Goal: Information Seeking & Learning: Learn about a topic

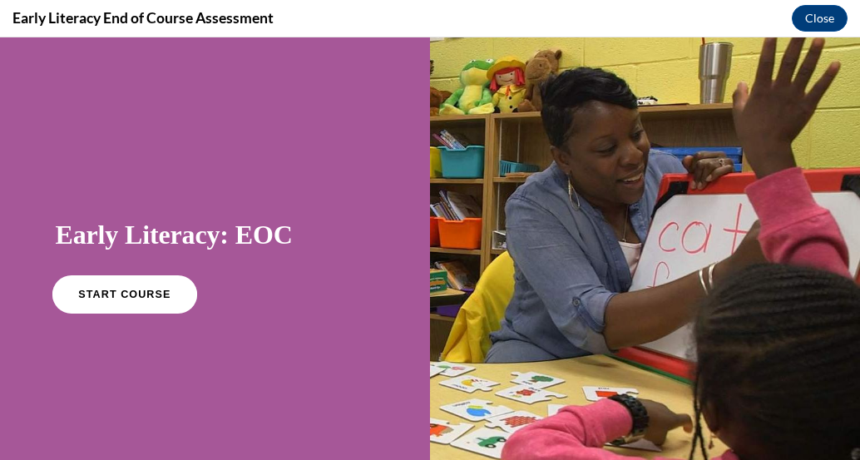
click at [166, 300] on link "START COURSE" at bounding box center [124, 294] width 145 height 38
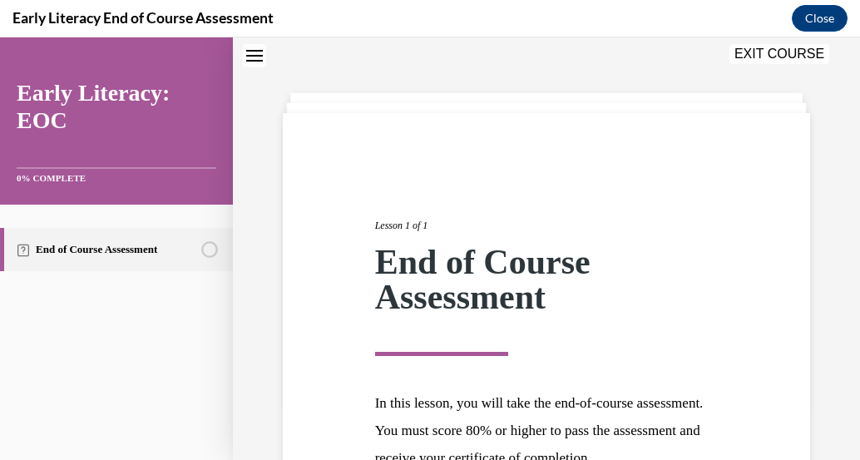
scroll to position [229, 0]
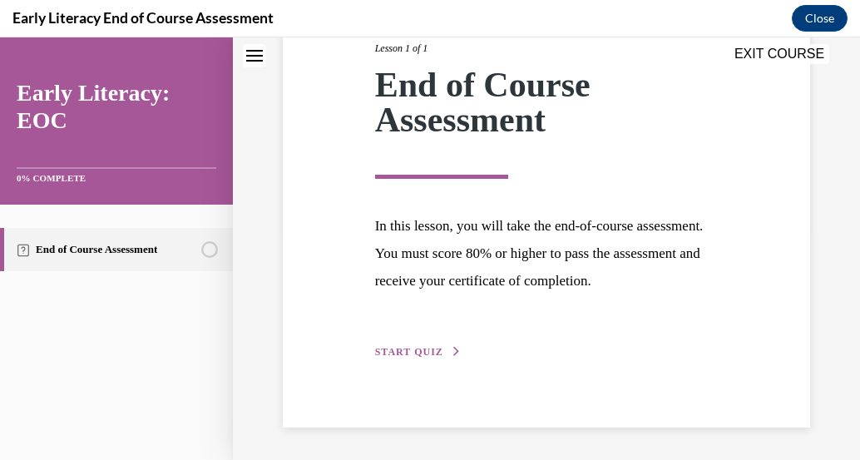
click at [418, 352] on span "START QUIZ" at bounding box center [409, 352] width 68 height 12
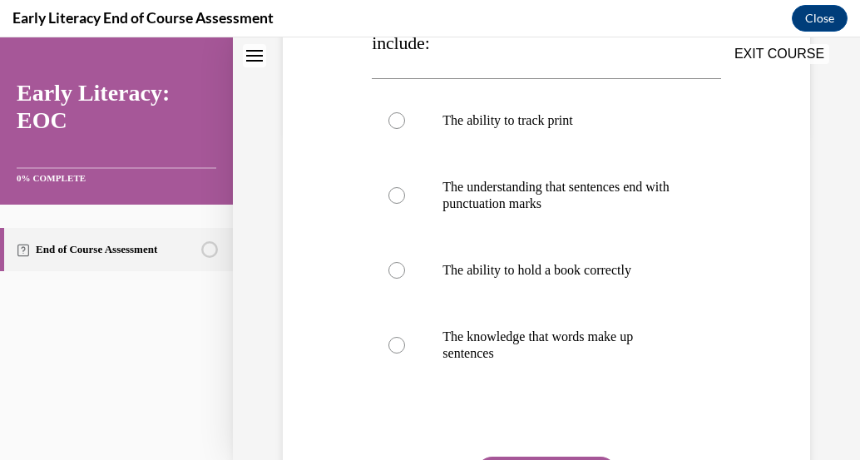
scroll to position [336, 0]
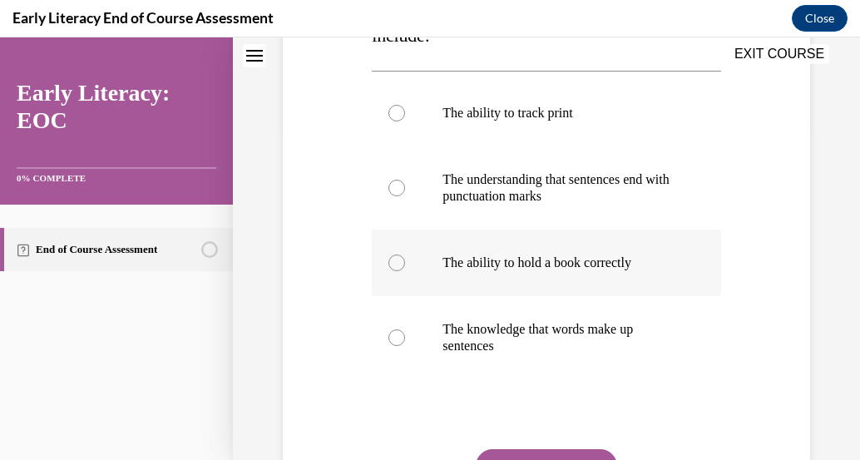
click at [398, 262] on div at bounding box center [397, 263] width 17 height 17
click at [526, 458] on button "SUBMIT" at bounding box center [546, 465] width 141 height 33
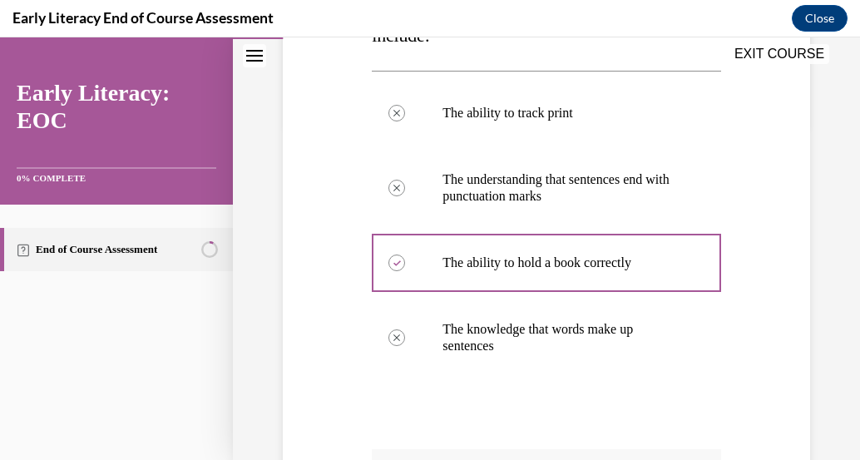
scroll to position [630, 0]
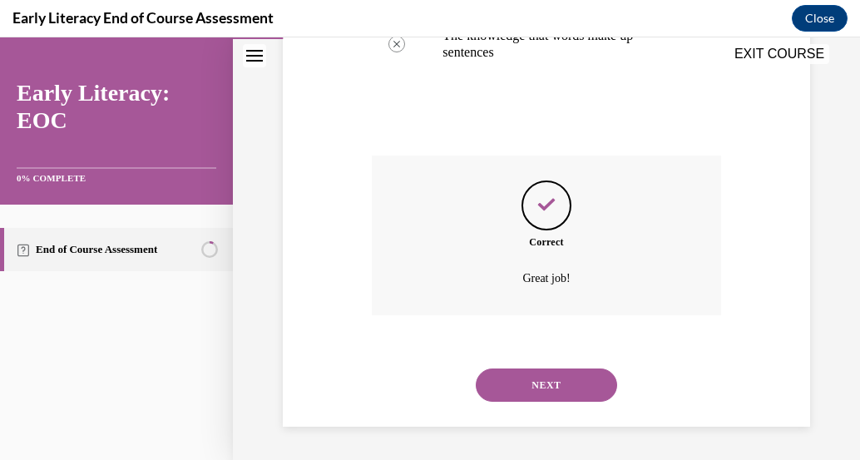
click at [531, 379] on button "NEXT" at bounding box center [546, 385] width 141 height 33
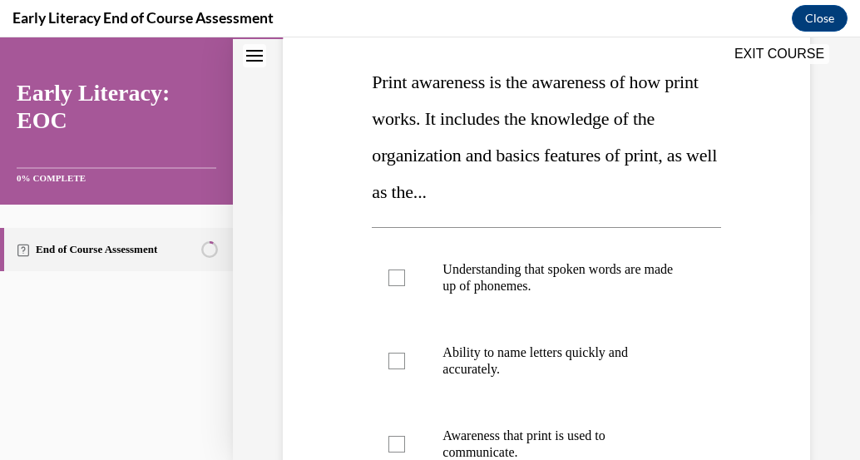
scroll to position [400, 0]
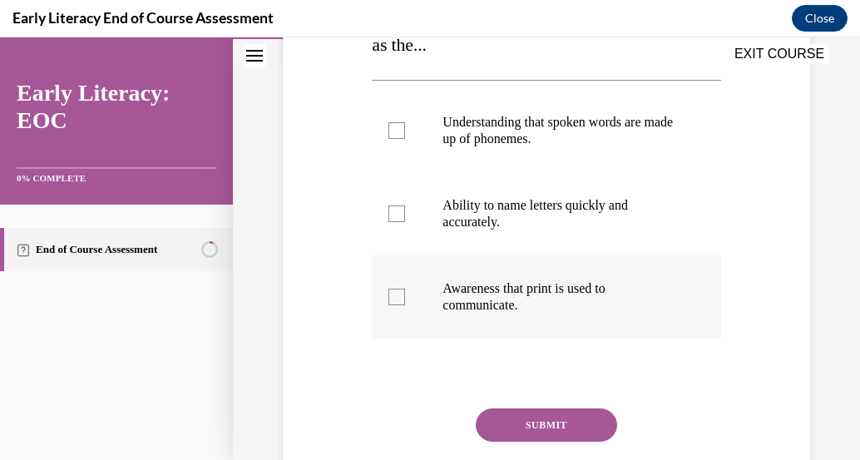
click at [502, 315] on div at bounding box center [546, 296] width 349 height 83
click at [527, 418] on button "SUBMIT" at bounding box center [546, 424] width 141 height 33
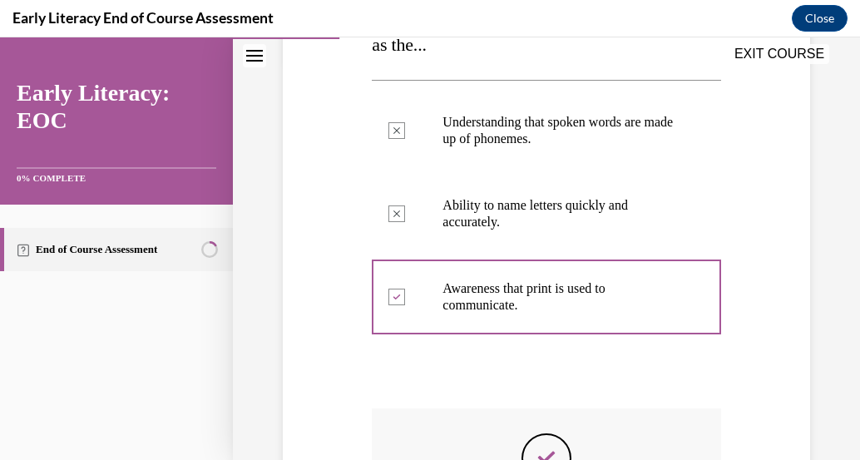
scroll to position [653, 0]
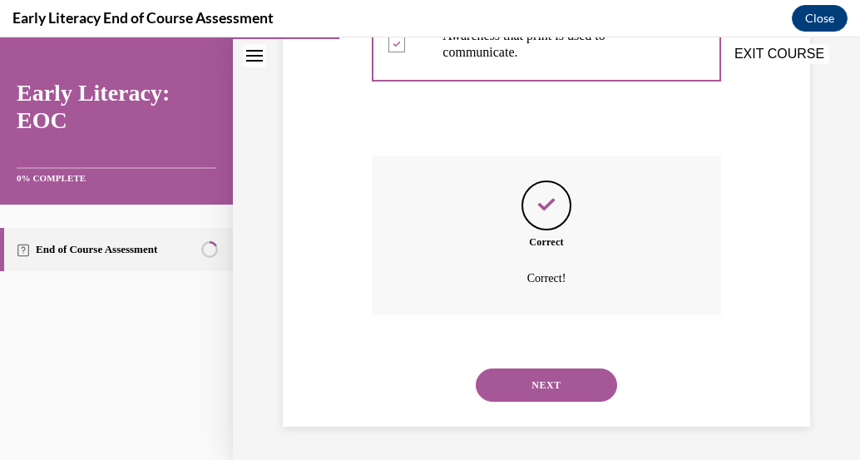
click at [516, 395] on button "NEXT" at bounding box center [546, 385] width 141 height 33
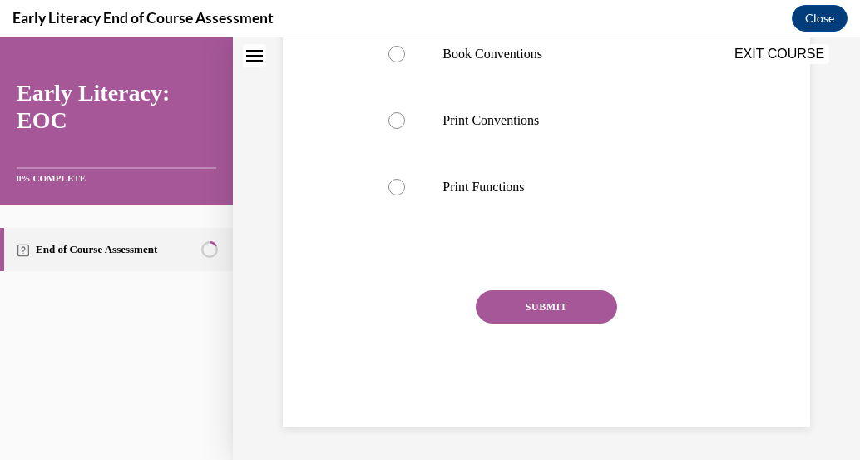
scroll to position [51, 0]
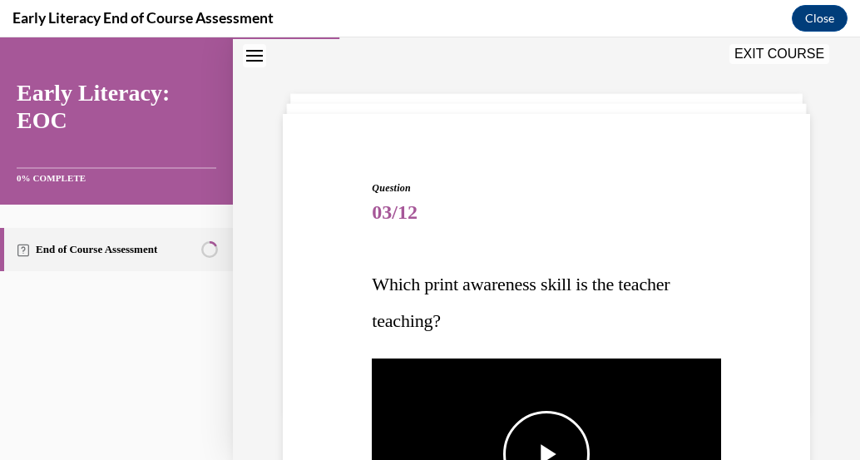
click at [516, 395] on img "Video player" at bounding box center [546, 454] width 349 height 196
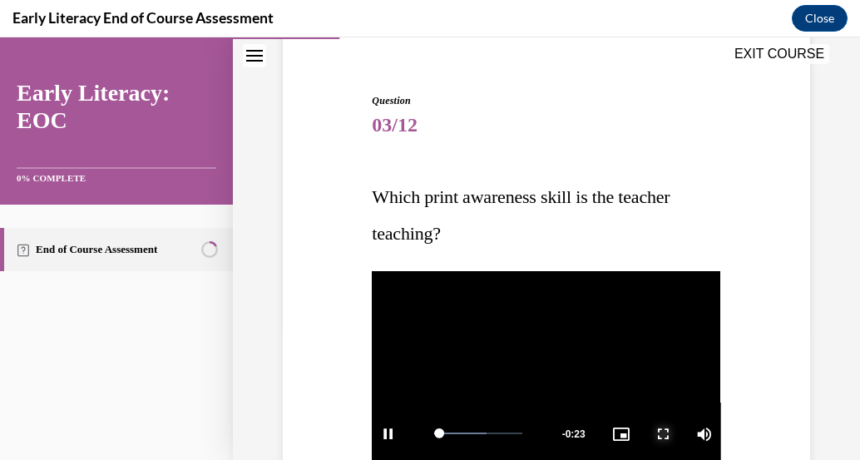
click at [653, 433] on span "Video player" at bounding box center [662, 433] width 33 height 0
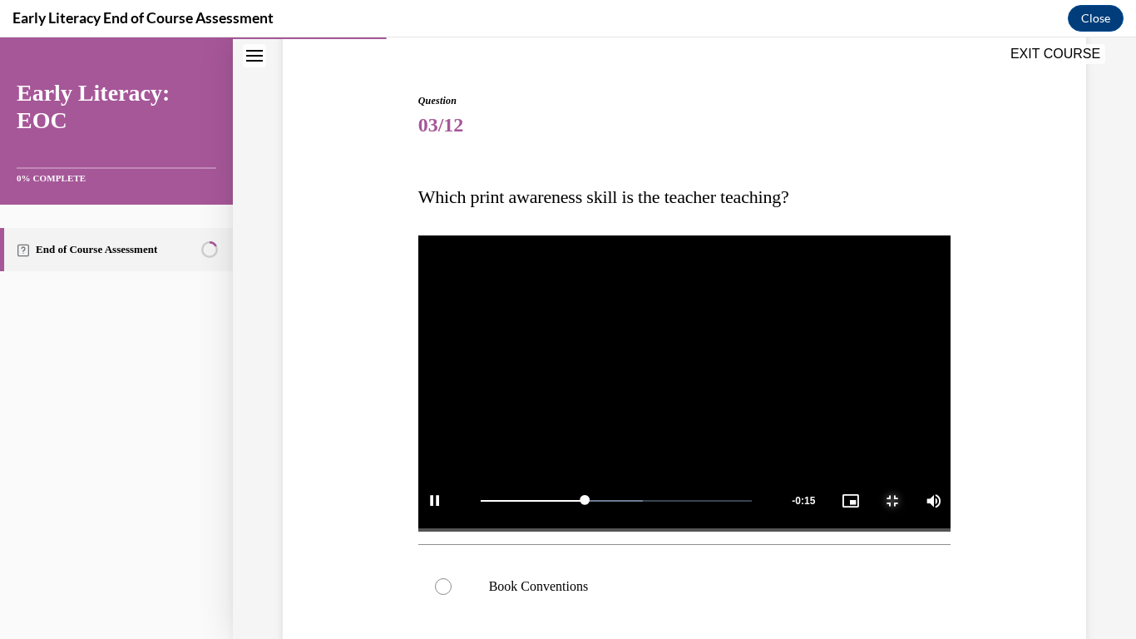
click at [859, 459] on span "Video player" at bounding box center [892, 501] width 33 height 0
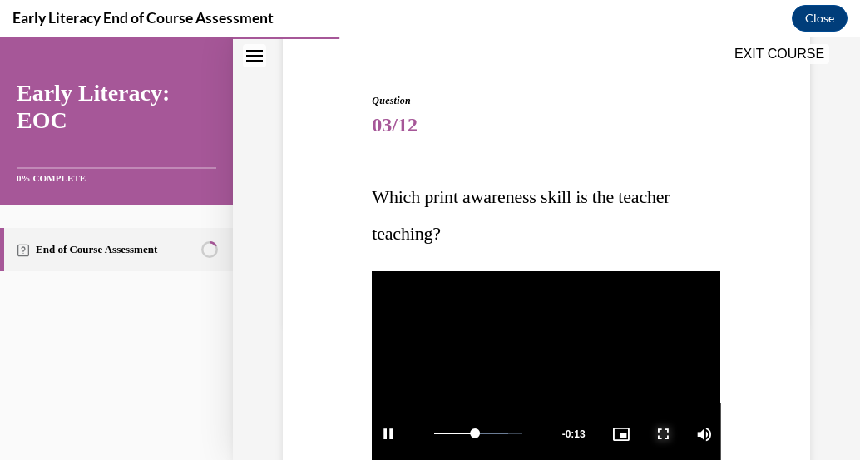
scroll to position [507, 0]
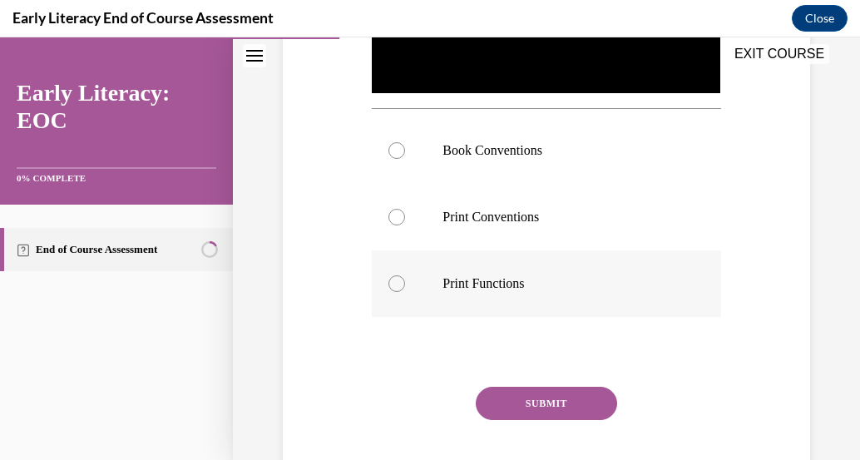
click at [406, 276] on div at bounding box center [546, 283] width 349 height 67
click at [575, 408] on button "SUBMIT" at bounding box center [546, 403] width 141 height 33
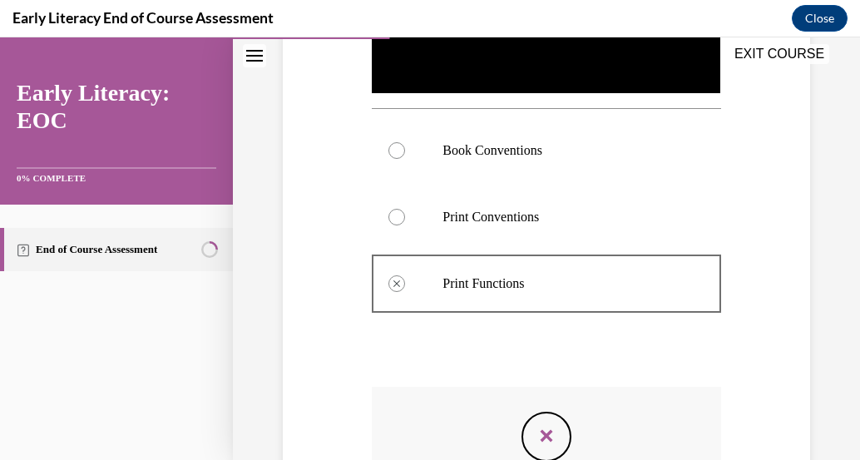
scroll to position [734, 0]
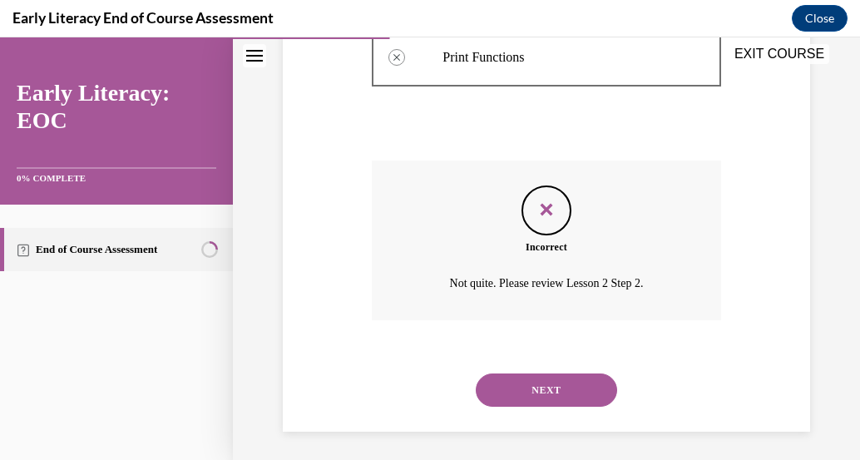
click at [579, 384] on button "NEXT" at bounding box center [546, 390] width 141 height 33
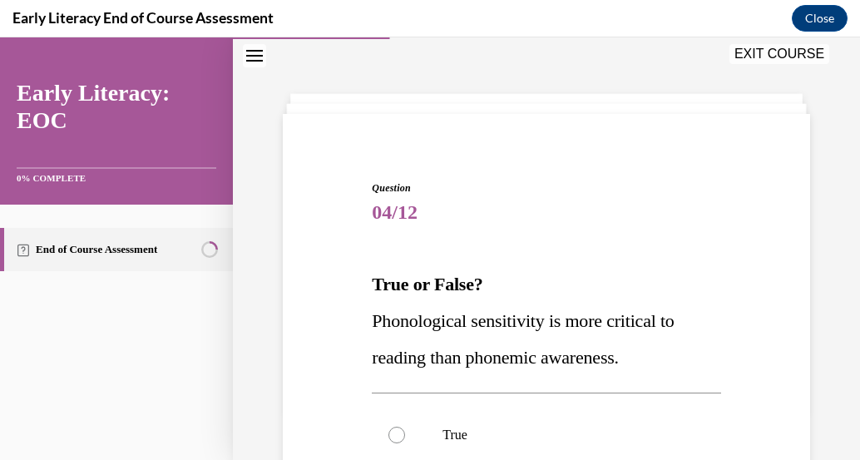
scroll to position [315, 0]
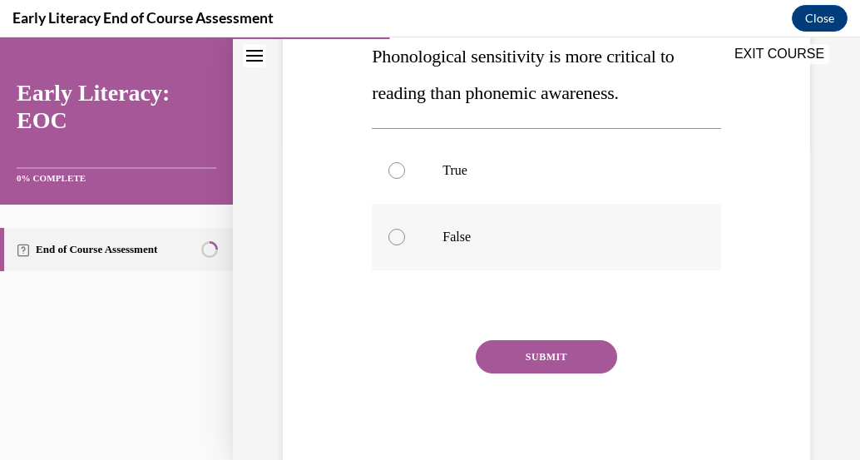
click at [397, 240] on div at bounding box center [397, 237] width 17 height 17
click at [504, 348] on button "SUBMIT" at bounding box center [546, 356] width 141 height 33
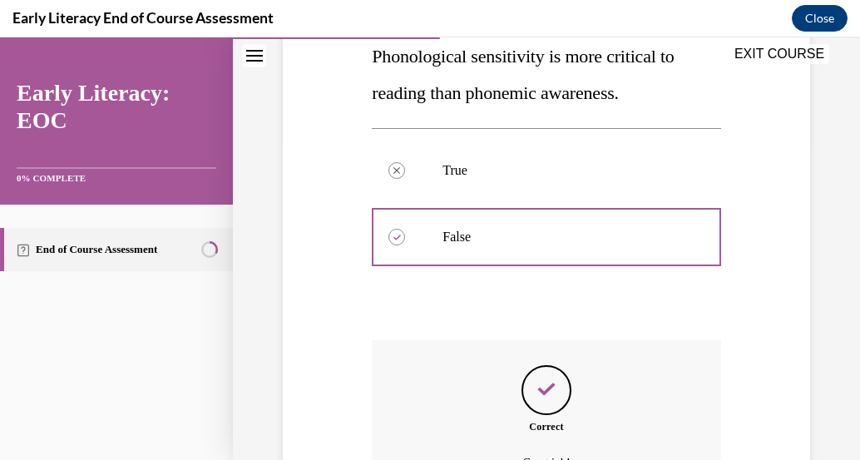
scroll to position [500, 0]
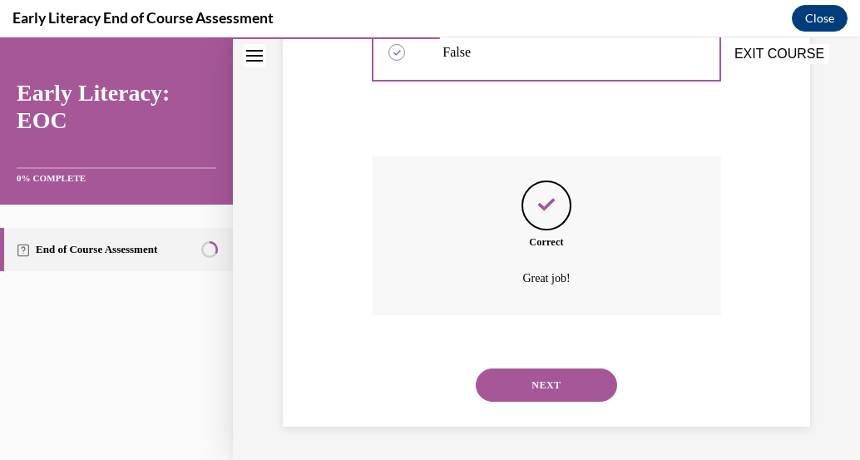
click at [560, 374] on button "NEXT" at bounding box center [546, 385] width 141 height 33
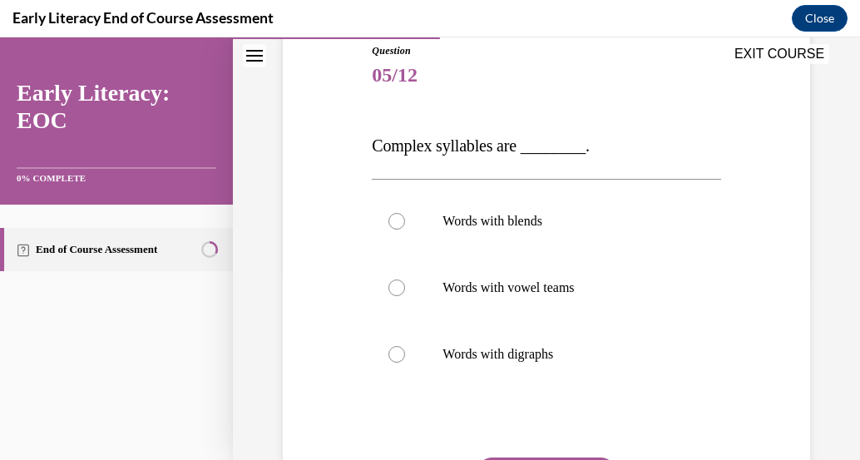
scroll to position [173, 0]
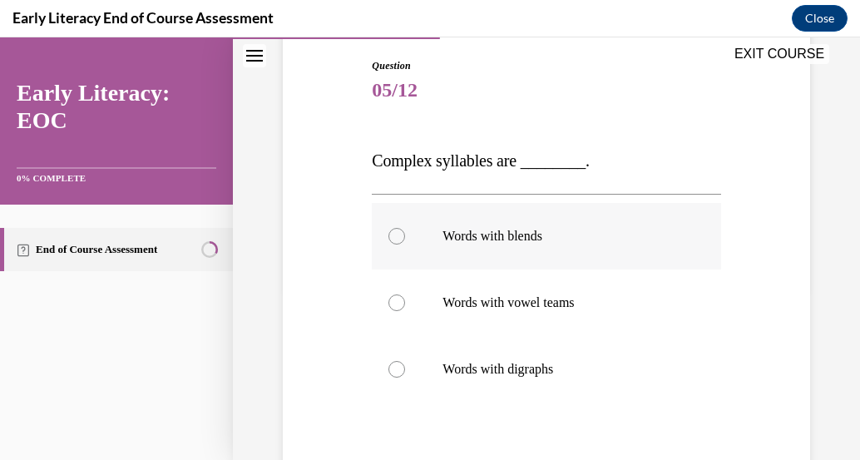
click at [468, 233] on p "Words with blends" at bounding box center [561, 236] width 236 height 17
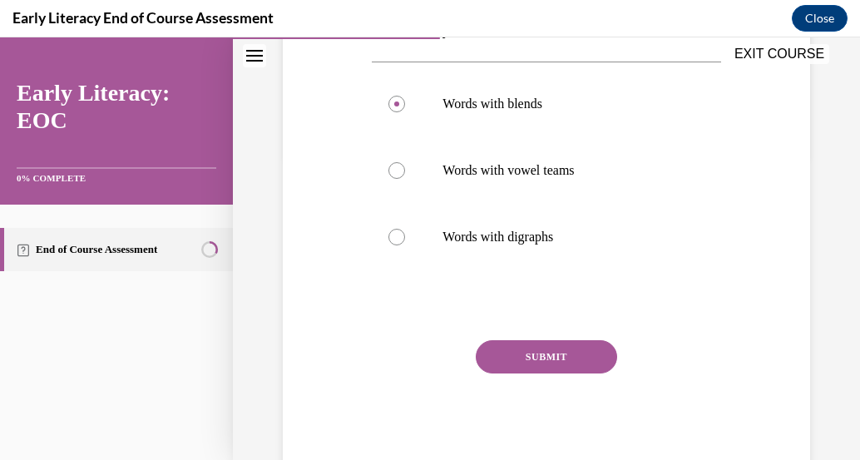
click at [562, 361] on button "SUBMIT" at bounding box center [546, 356] width 141 height 33
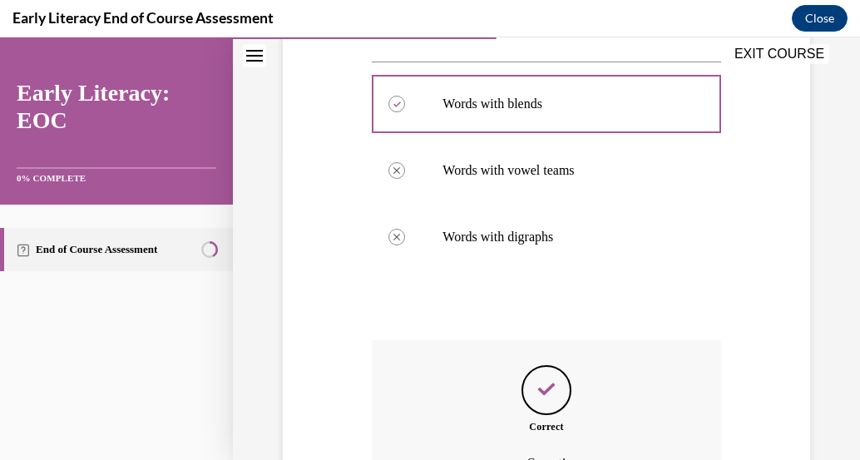
scroll to position [490, 0]
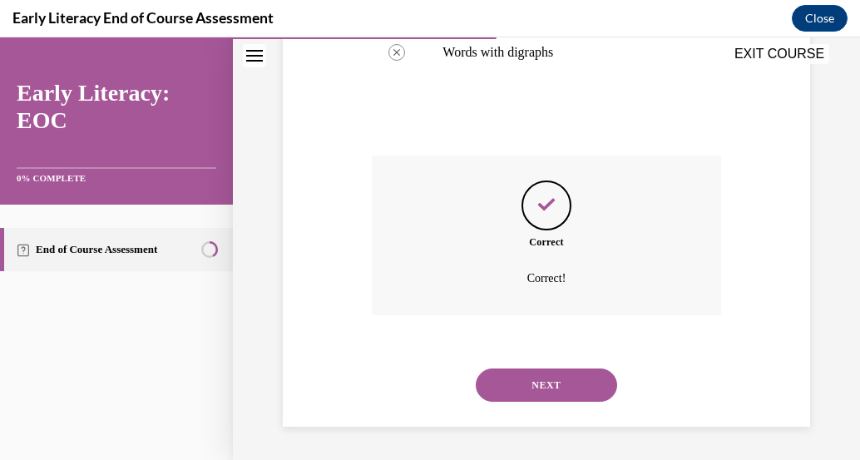
click at [545, 387] on button "NEXT" at bounding box center [546, 385] width 141 height 33
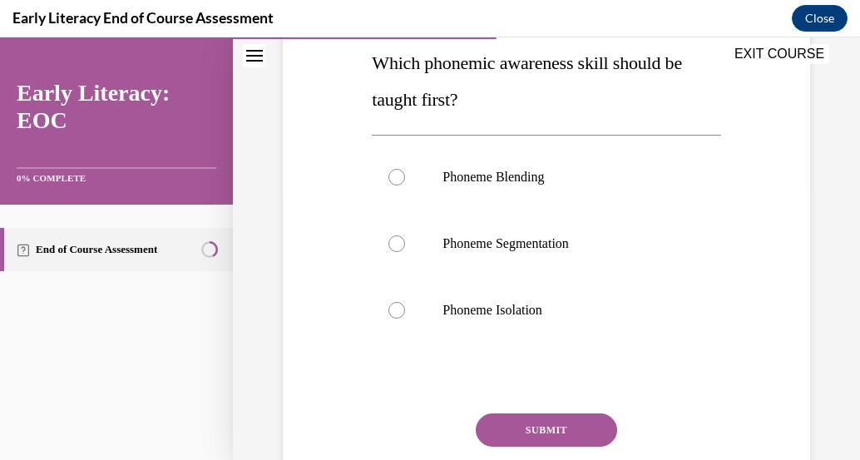
scroll to position [245, 0]
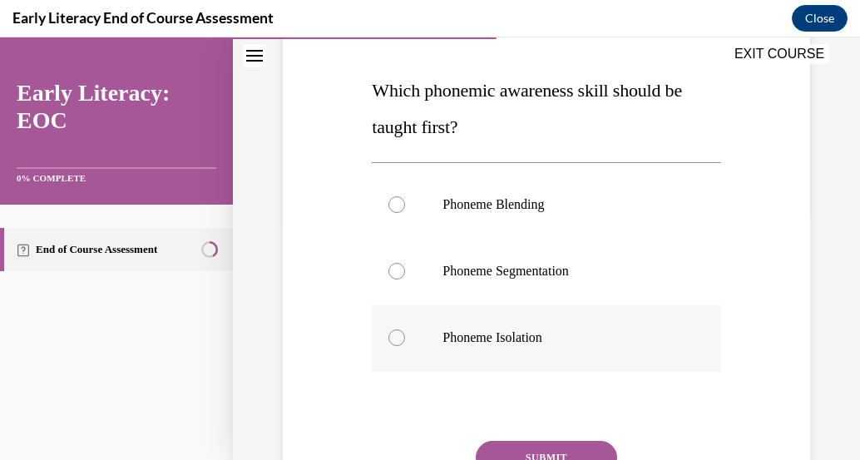
click at [484, 340] on p "Phoneme Isolation" at bounding box center [561, 337] width 236 height 17
click at [531, 443] on button "SUBMIT" at bounding box center [546, 457] width 141 height 33
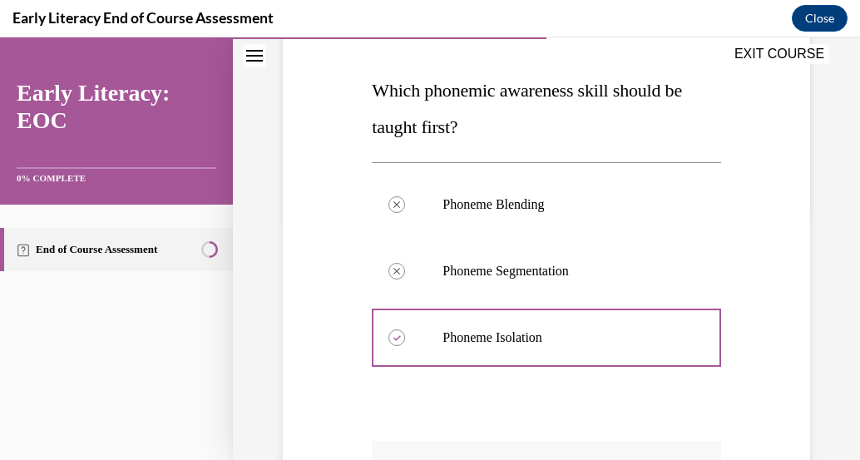
scroll to position [530, 0]
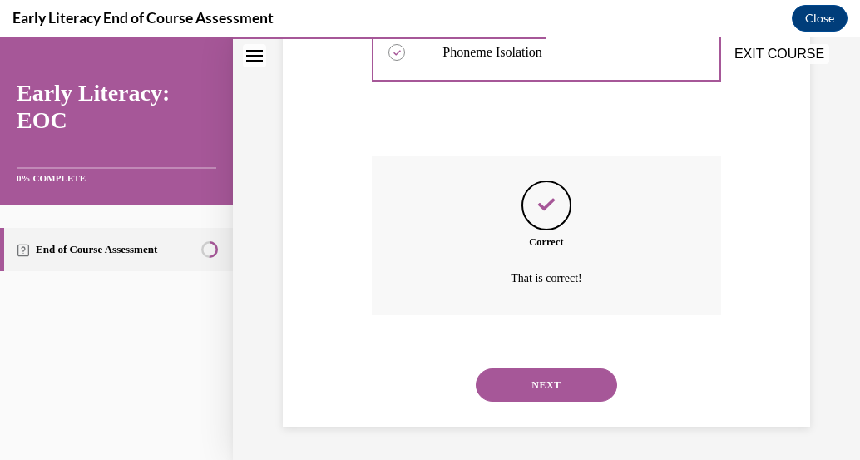
click at [537, 389] on button "NEXT" at bounding box center [546, 385] width 141 height 33
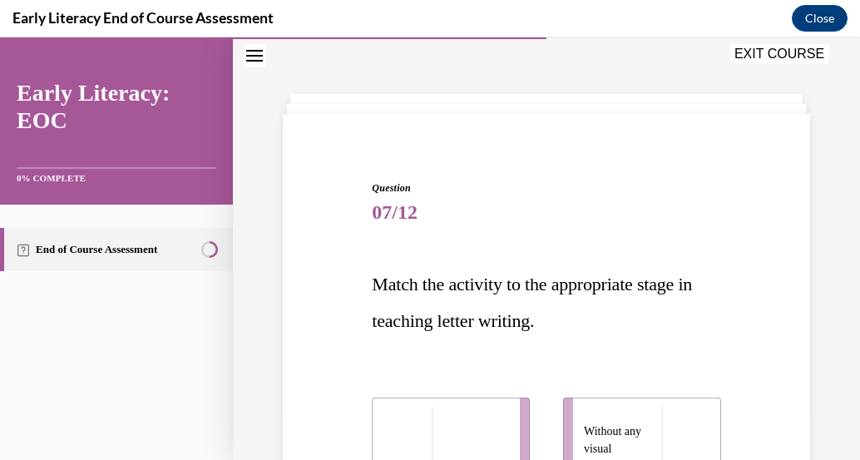
scroll to position [420, 0]
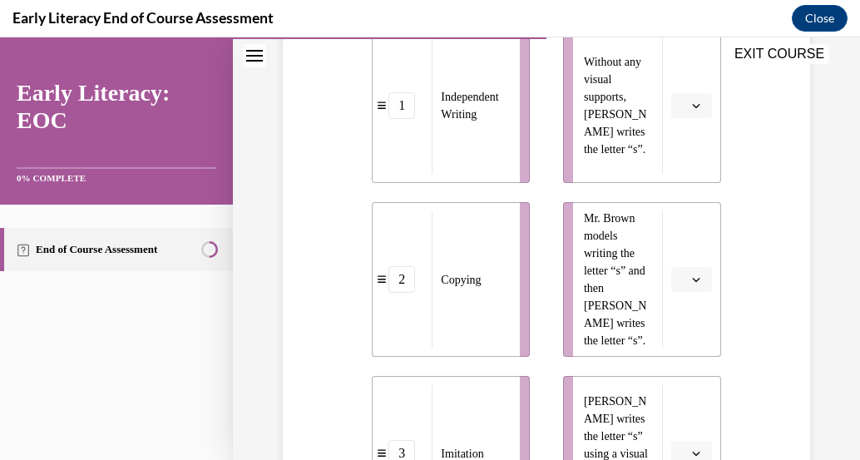
drag, startPoint x: 855, startPoint y: 328, endPoint x: 824, endPoint y: 416, distance: 93.4
click at [824, 416] on div "Question 07/12 Match the activity to the appropriate stage in teaching letter w…" at bounding box center [546, 220] width 627 height 1101
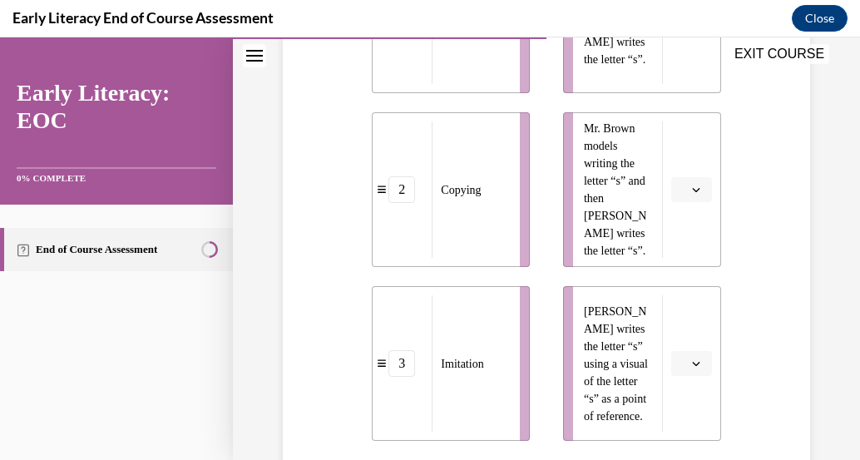
scroll to position [512, 0]
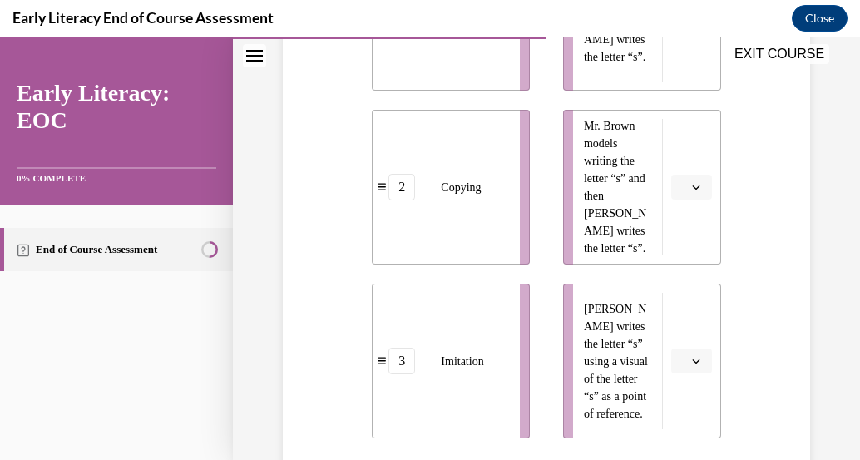
drag, startPoint x: 844, startPoint y: 278, endPoint x: 809, endPoint y: 220, distance: 67.9
click at [809, 220] on div "Question 07/12 Match the activity to the appropriate stage in teaching letter w…" at bounding box center [546, 127] width 627 height 1101
click at [691, 182] on span "button" at bounding box center [697, 187] width 12 height 12
click at [687, 248] on div "1" at bounding box center [679, 257] width 42 height 33
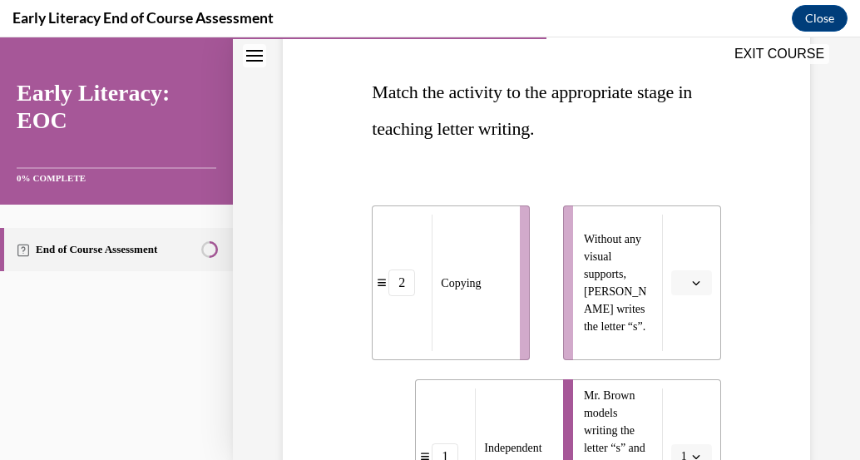
scroll to position [245, 0]
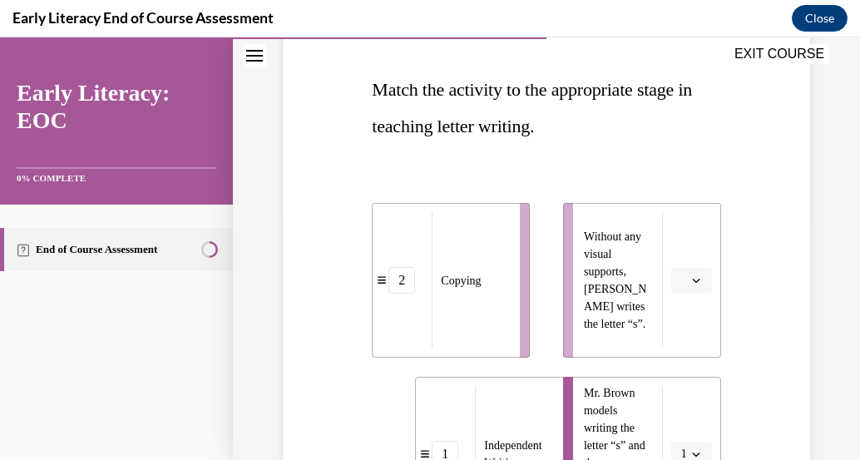
click at [691, 283] on span "button" at bounding box center [697, 281] width 12 height 12
click at [686, 419] on div "3" at bounding box center [679, 417] width 42 height 33
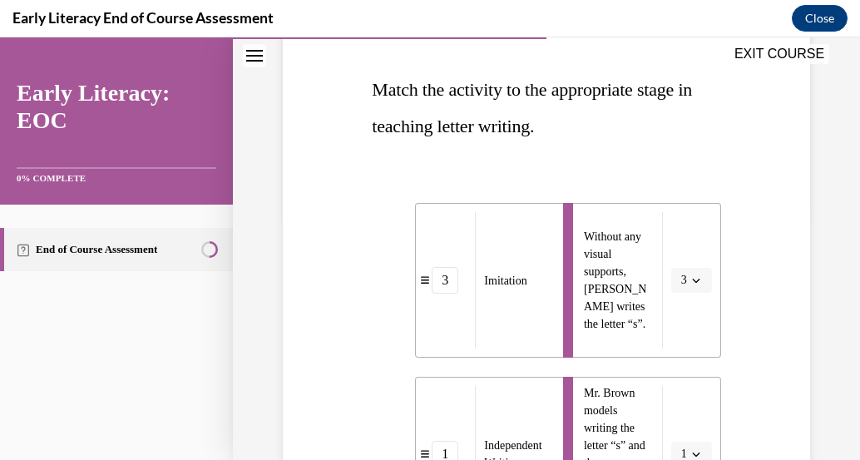
scroll to position [615, 0]
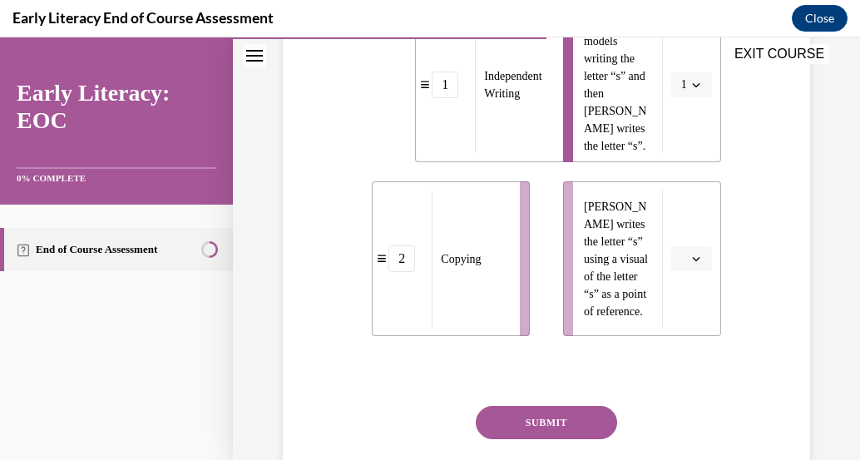
click at [682, 267] on button "button" at bounding box center [691, 258] width 41 height 25
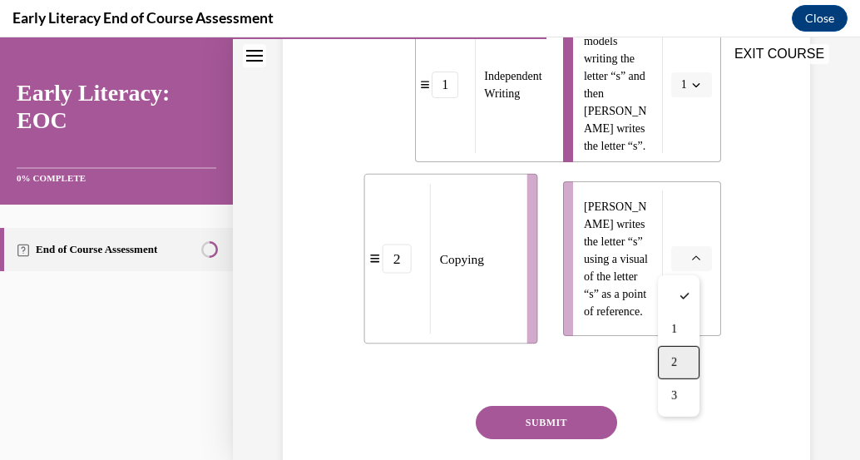
click at [673, 350] on div "2" at bounding box center [679, 362] width 42 height 33
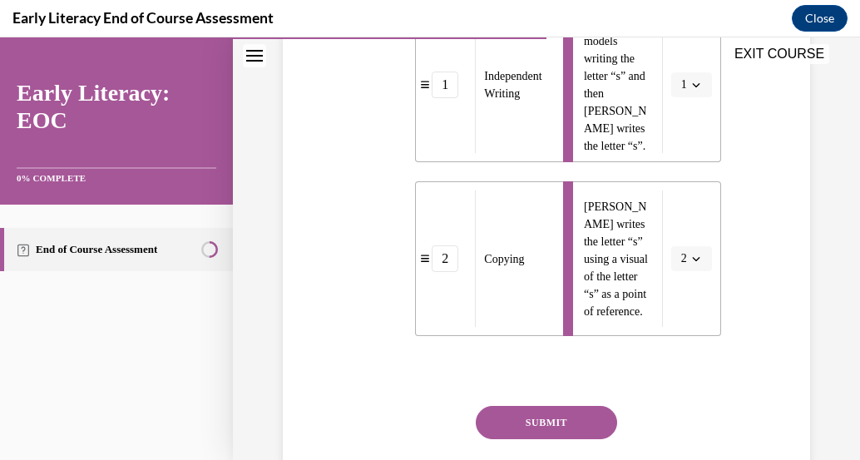
click at [562, 424] on button "SUBMIT" at bounding box center [546, 422] width 141 height 33
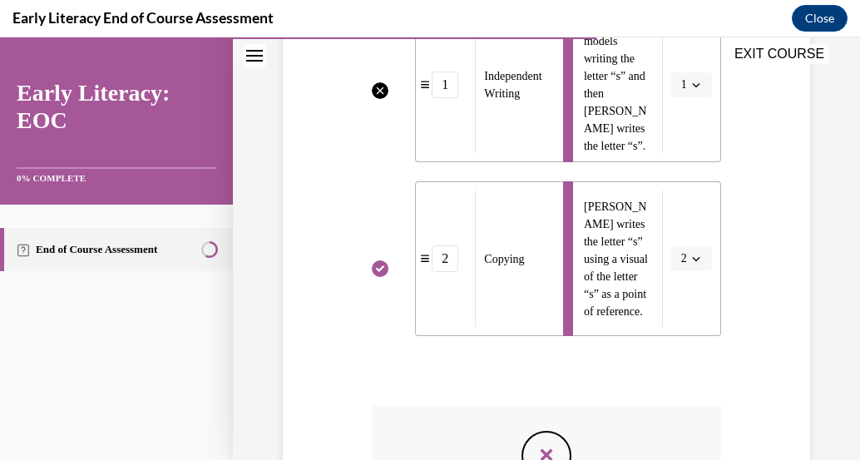
drag, startPoint x: 842, startPoint y: 315, endPoint x: 845, endPoint y: 246, distance: 69.1
click at [845, 246] on div "Question 07/12 Match the activity to the appropriate stage in teaching letter w…" at bounding box center [546, 92] width 627 height 1235
click at [448, 87] on div "1" at bounding box center [445, 85] width 27 height 27
click at [445, 86] on div "1" at bounding box center [445, 85] width 27 height 27
drag, startPoint x: 445, startPoint y: 86, endPoint x: 405, endPoint y: 84, distance: 40.0
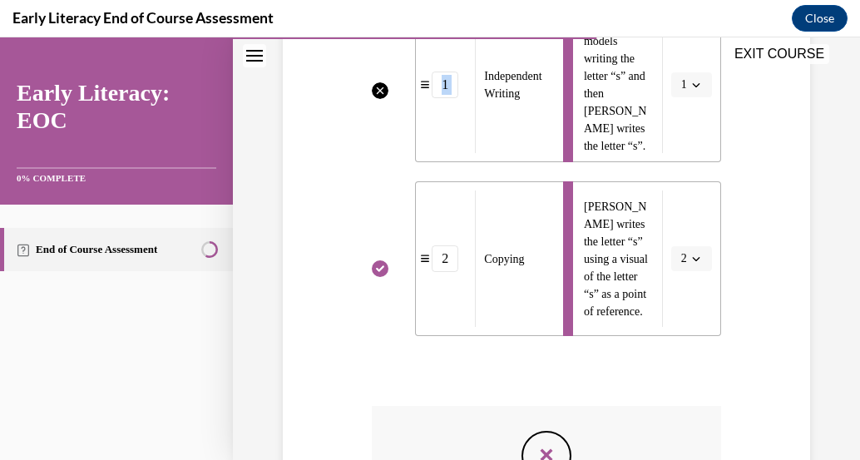
click at [405, 84] on ul "3 Imitation 1 Independent Writing 2 Copying" at bounding box center [459, 85] width 175 height 502
click at [689, 85] on li "Mr. Brown models writing the letter “s” and then [PERSON_NAME] writes the lette…" at bounding box center [642, 84] width 158 height 155
click at [673, 87] on li "Mr. Brown models writing the letter “s” and then [PERSON_NAME] writes the lette…" at bounding box center [642, 84] width 158 height 155
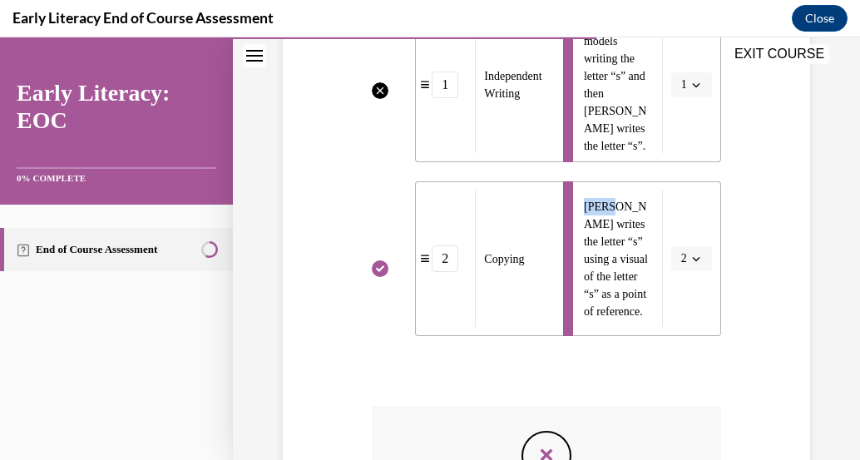
click at [673, 87] on li "Mr. Brown models writing the letter “s” and then [PERSON_NAME] writes the lette…" at bounding box center [642, 84] width 158 height 155
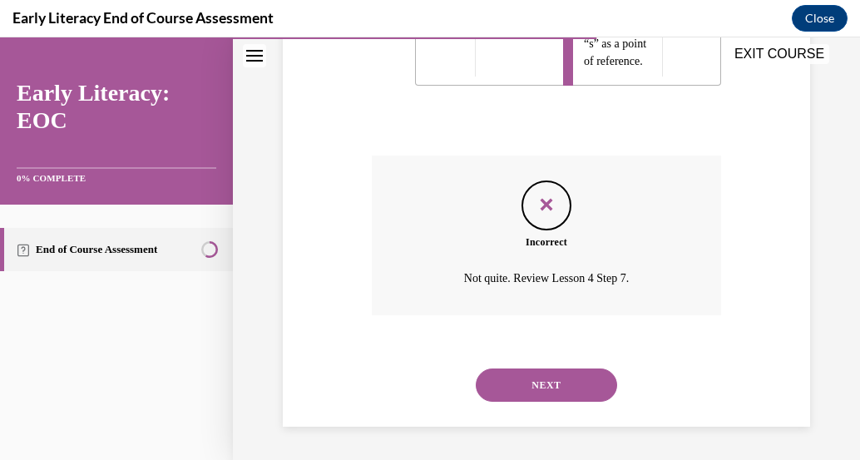
click at [575, 383] on button "NEXT" at bounding box center [546, 385] width 141 height 33
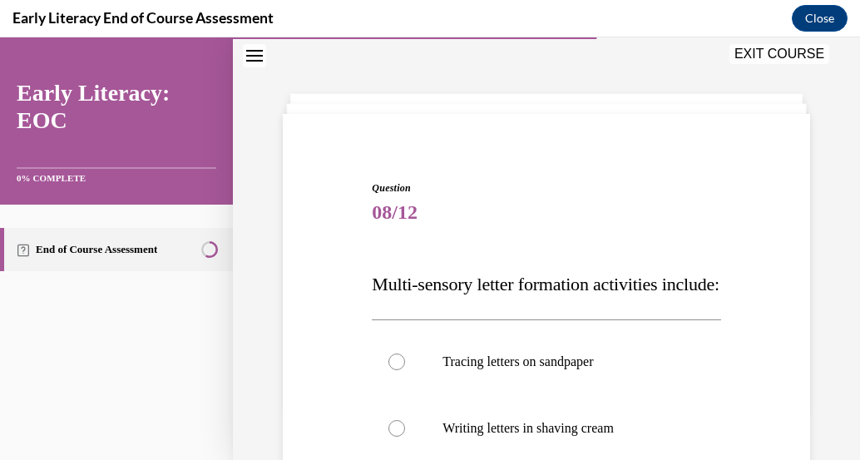
scroll to position [412, 0]
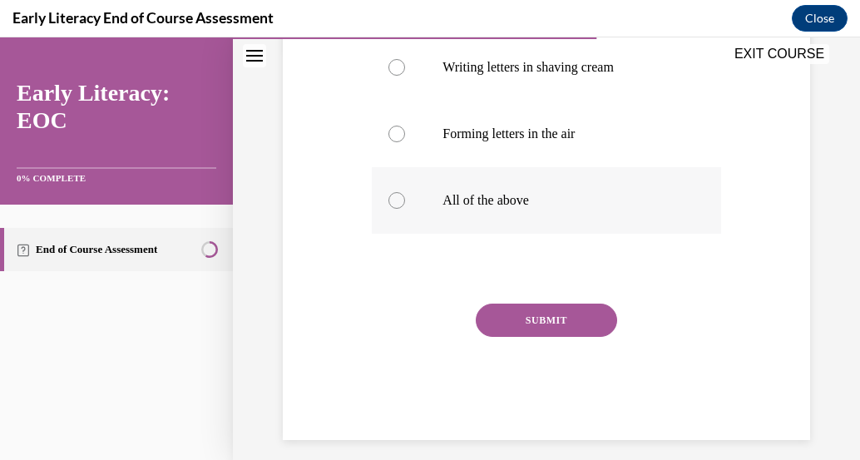
click at [465, 209] on p "All of the above" at bounding box center [561, 200] width 236 height 17
click at [545, 337] on button "SUBMIT" at bounding box center [546, 320] width 141 height 33
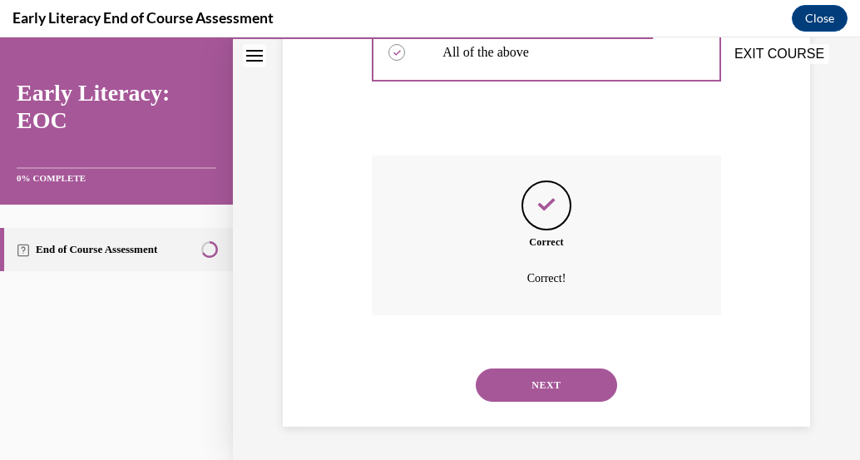
click at [589, 390] on button "NEXT" at bounding box center [546, 385] width 141 height 33
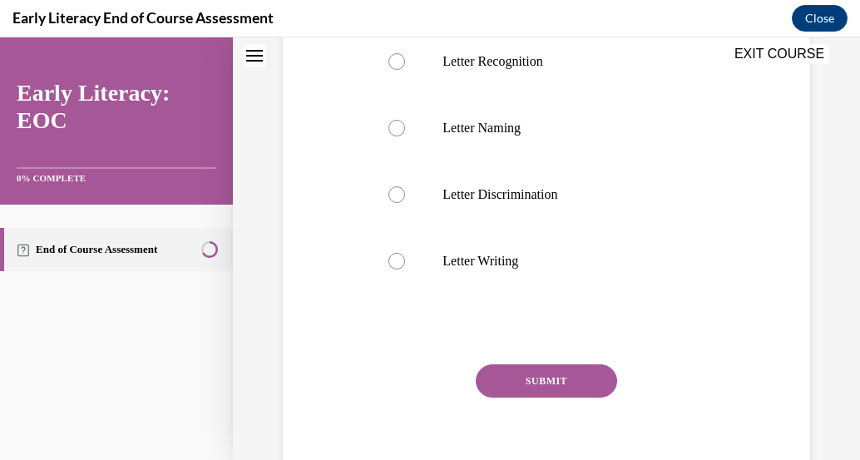
scroll to position [51, 0]
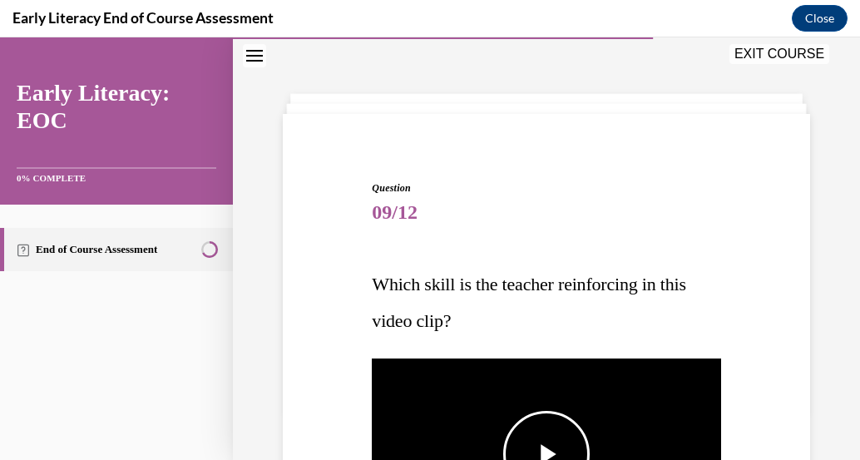
click at [547, 454] on span "Video player" at bounding box center [547, 454] width 0 height 0
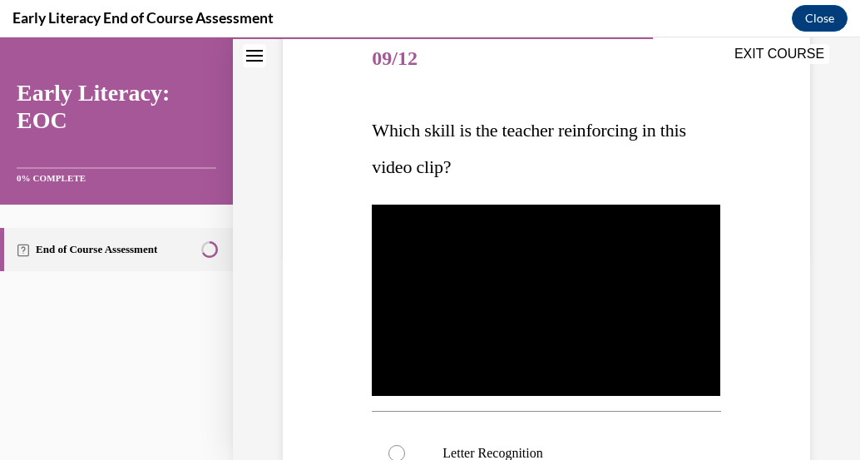
scroll to position [238, 0]
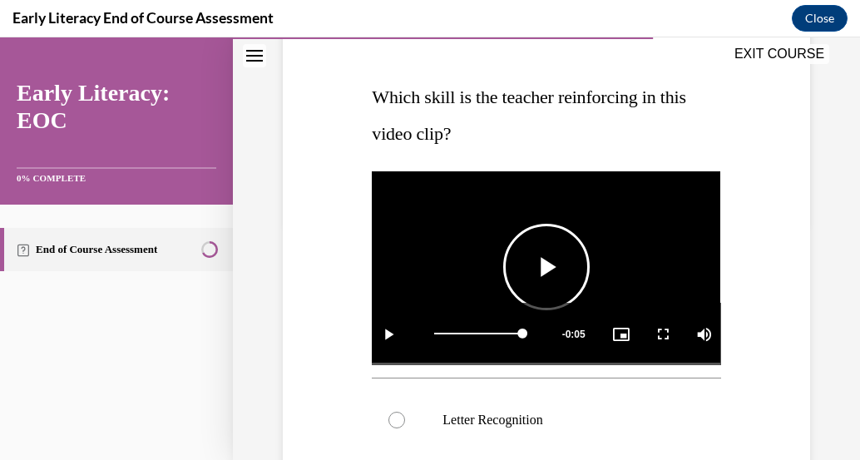
click at [547, 267] on span "Video player" at bounding box center [547, 267] width 0 height 0
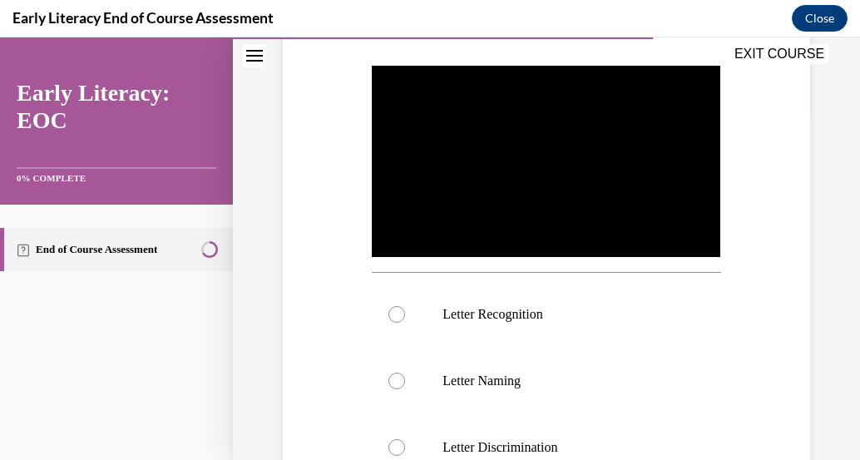
scroll to position [346, 0]
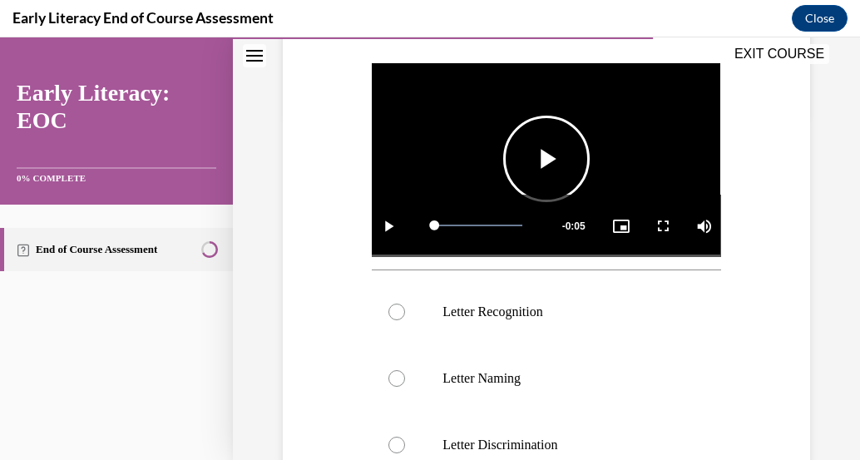
click at [547, 159] on span "Video player" at bounding box center [547, 159] width 0 height 0
click at [483, 304] on p "Letter Recognition" at bounding box center [561, 312] width 236 height 17
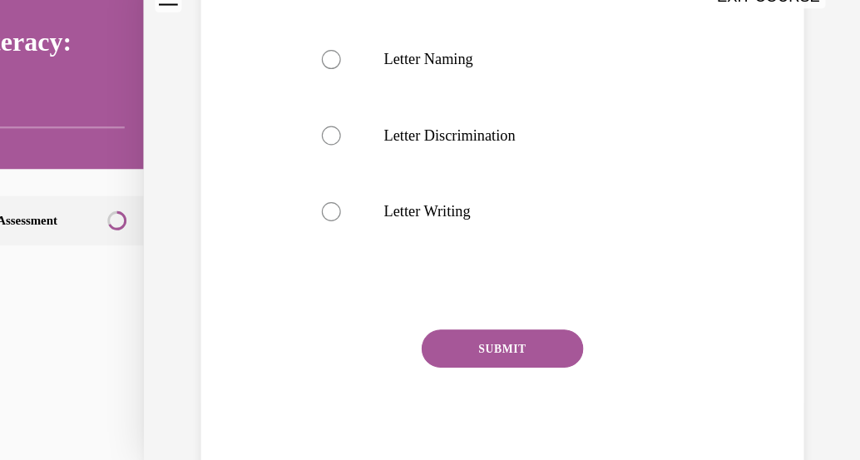
scroll to position [0, 0]
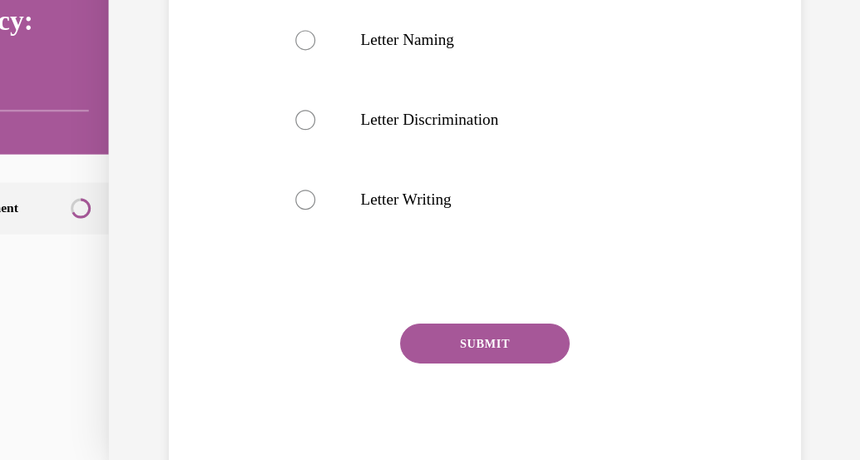
click at [409, 273] on button "SUBMIT" at bounding box center [375, 278] width 141 height 33
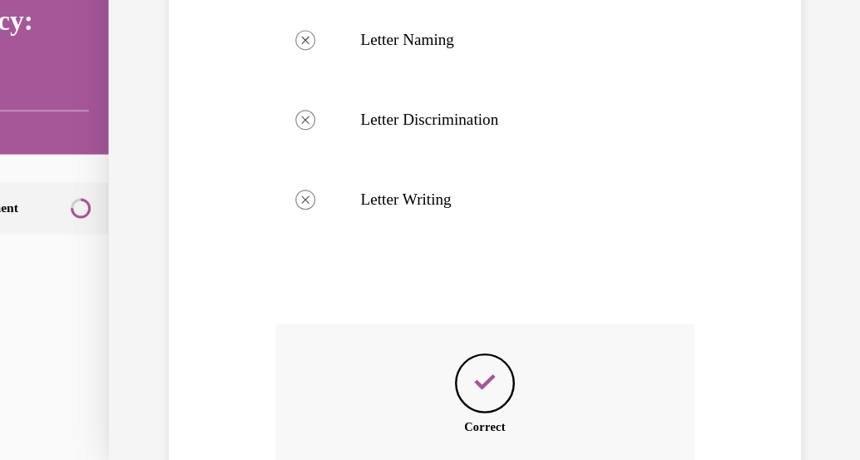
scroll to position [800, 0]
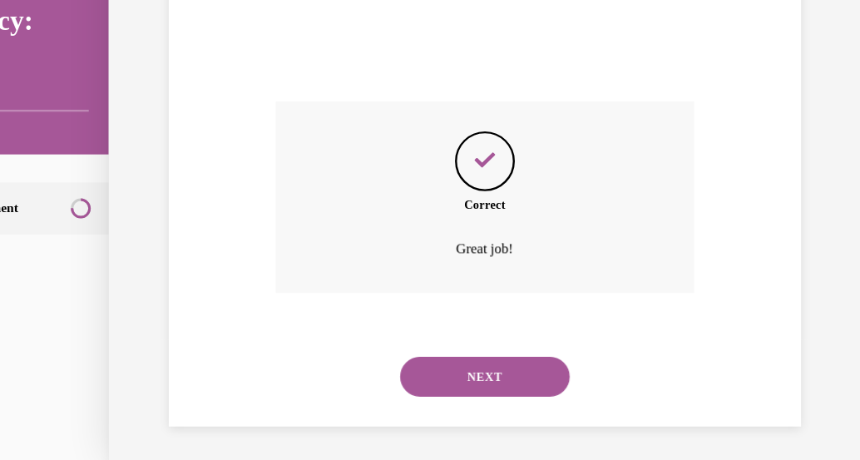
click at [408, 310] on button "NEXT" at bounding box center [375, 306] width 141 height 33
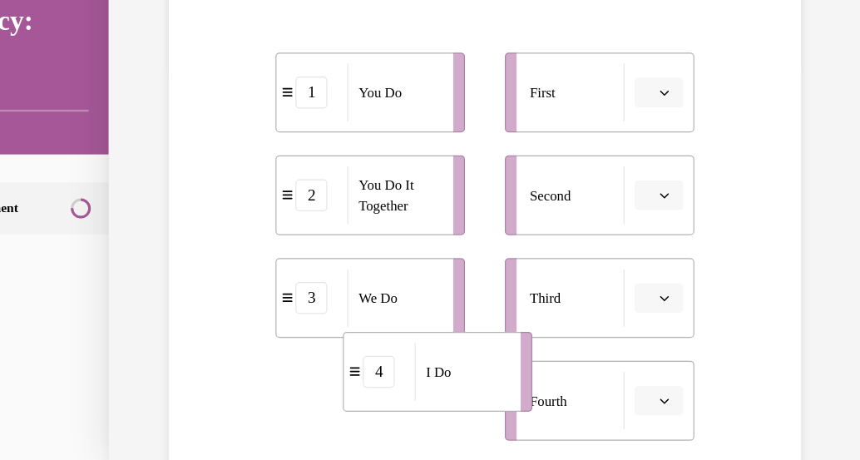
scroll to position [338, 0]
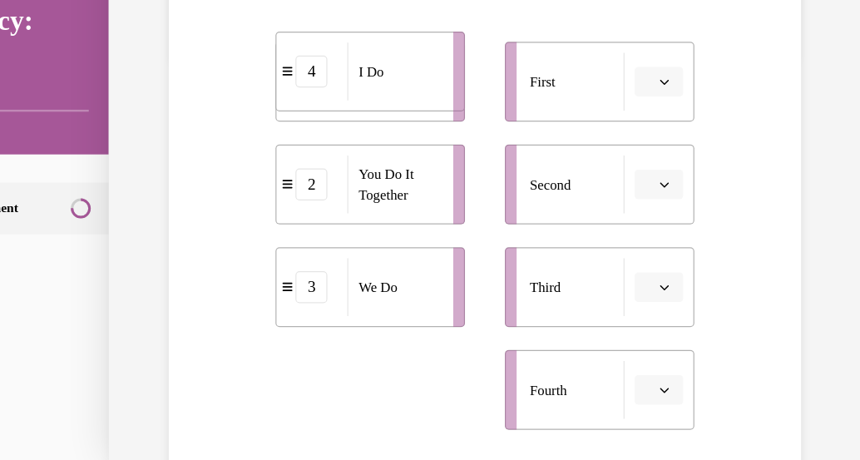
drag, startPoint x: 244, startPoint y: 335, endPoint x: 243, endPoint y: 55, distance: 280.4
click at [243, 55] on div "4" at bounding box center [231, 52] width 59 height 27
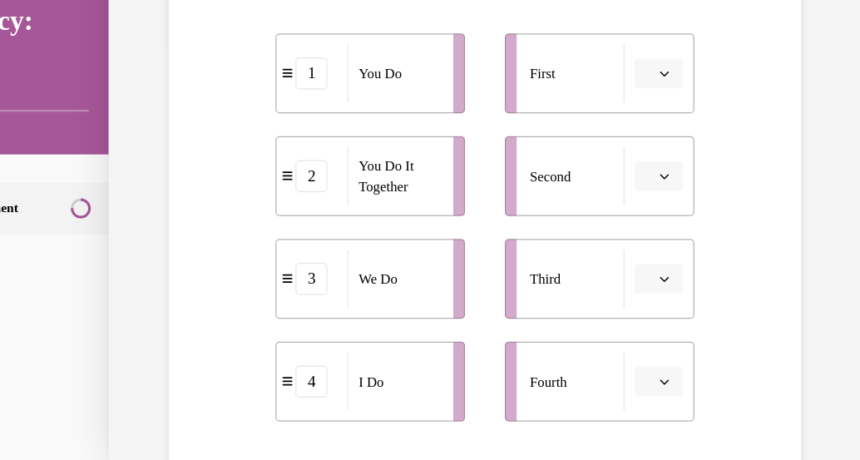
scroll to position [345, 0]
click at [443, 52] on div "First" at bounding box center [452, 53] width 79 height 48
click at [507, 52] on button "button" at bounding box center [521, 53] width 41 height 25
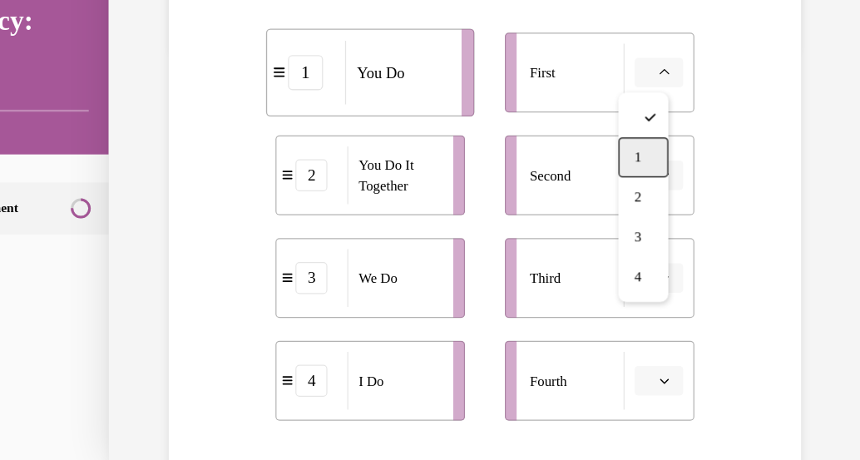
click at [506, 122] on span "1" at bounding box center [504, 123] width 6 height 13
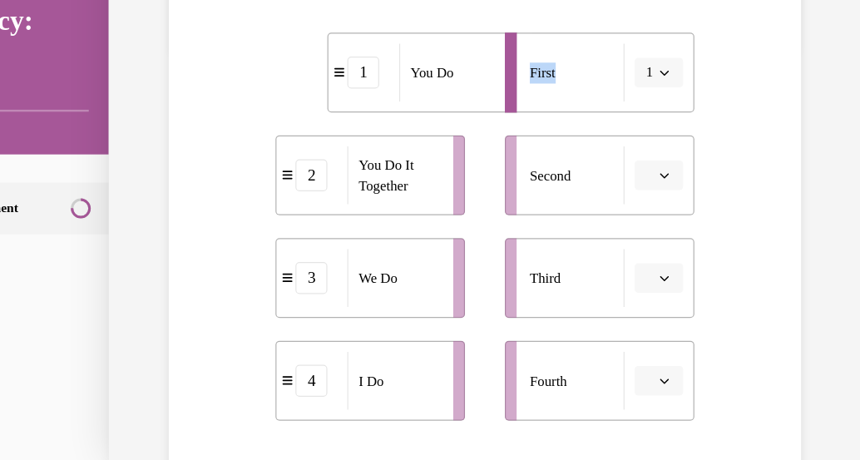
drag, startPoint x: 484, startPoint y: 50, endPoint x: 347, endPoint y: 42, distance: 137.5
click at [339, 42] on div "1 You Do 2 You Do It Together 3 We Do 4 I Do First 1 Second Third Fourth" at bounding box center [375, 165] width 349 height 357
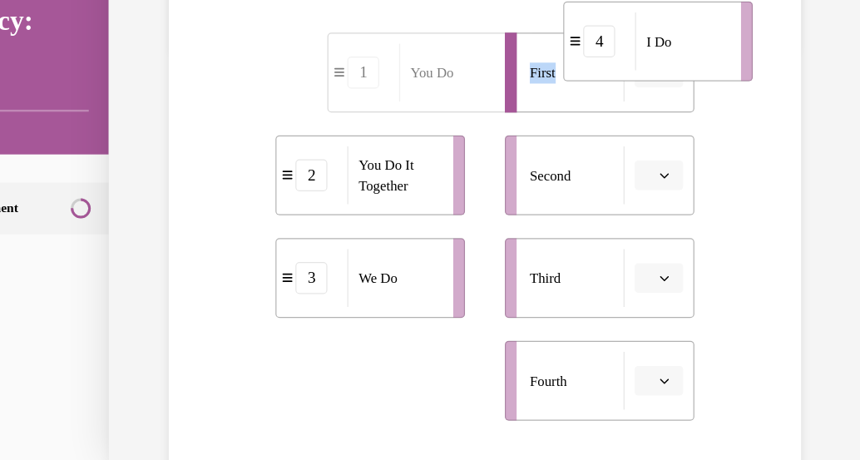
drag, startPoint x: 326, startPoint y: 319, endPoint x: 572, endPoint y: 35, distance: 375.7
click at [572, 35] on div "I Do" at bounding box center [540, 27] width 77 height 48
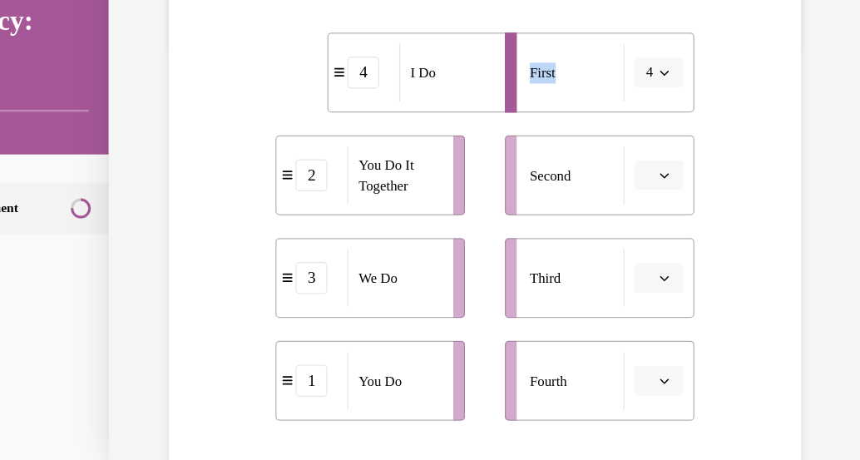
scroll to position [0, 0]
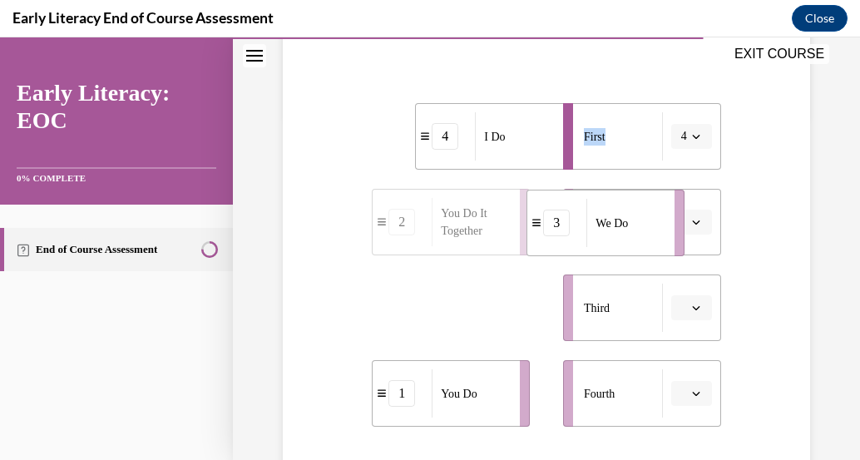
drag, startPoint x: 457, startPoint y: 314, endPoint x: 626, endPoint y: 222, distance: 192.8
click at [626, 222] on span "We Do" at bounding box center [612, 223] width 32 height 17
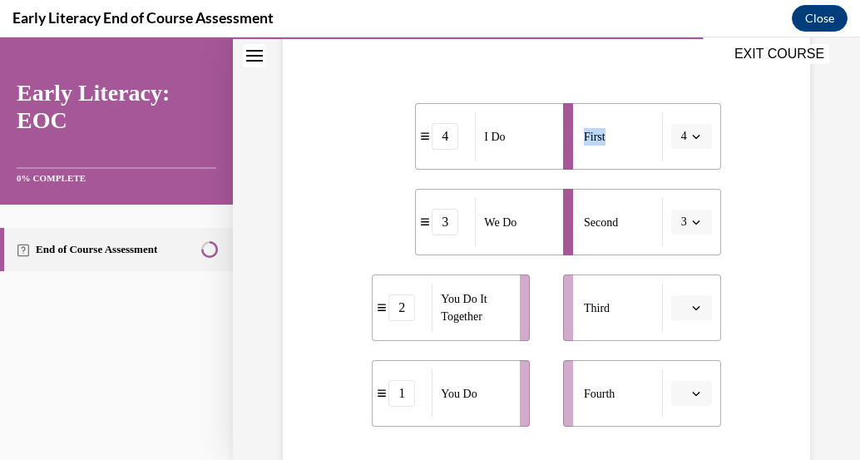
click at [692, 224] on icon "button" at bounding box center [696, 222] width 8 height 8
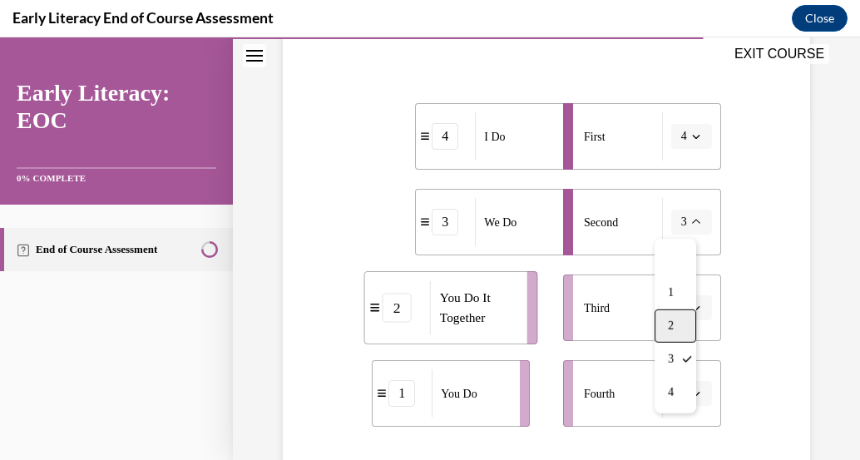
click at [670, 321] on span "2" at bounding box center [671, 325] width 6 height 13
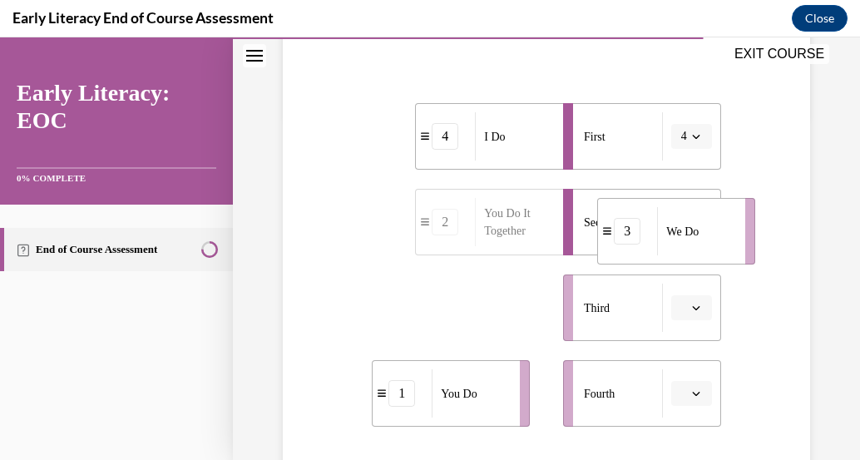
drag, startPoint x: 452, startPoint y: 318, endPoint x: 675, endPoint y: 231, distance: 239.2
click at [675, 231] on div "We Do" at bounding box center [695, 231] width 77 height 48
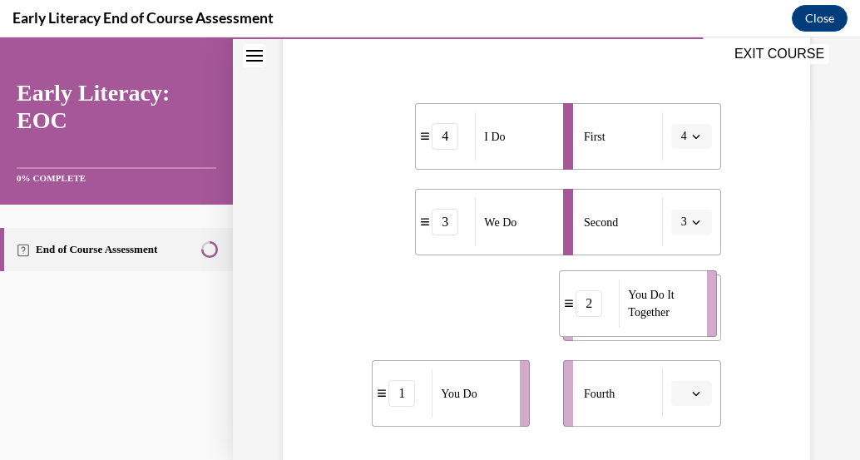
drag, startPoint x: 473, startPoint y: 325, endPoint x: 662, endPoint y: 319, distance: 188.9
click at [662, 319] on div "You Do It Together" at bounding box center [657, 304] width 77 height 48
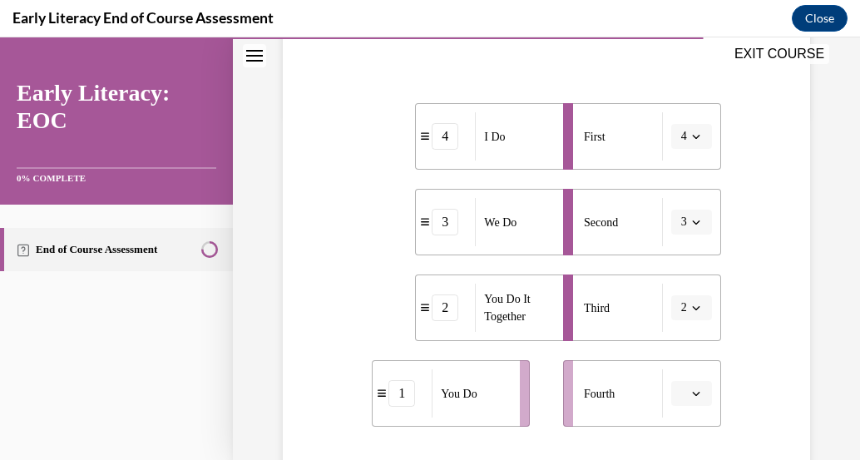
click at [692, 309] on icon "button" at bounding box center [695, 308] width 7 height 4
click at [685, 239] on div "3" at bounding box center [676, 236] width 42 height 33
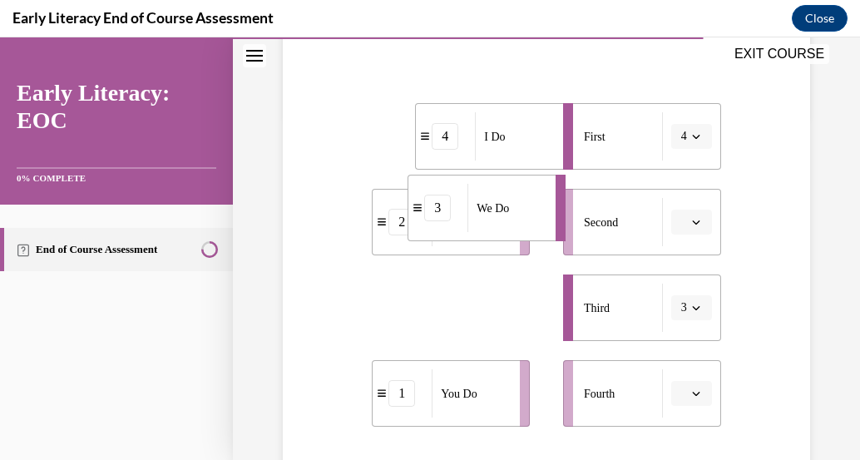
drag, startPoint x: 512, startPoint y: 316, endPoint x: 504, endPoint y: 214, distance: 102.6
click at [504, 214] on span "We Do" at bounding box center [493, 208] width 32 height 17
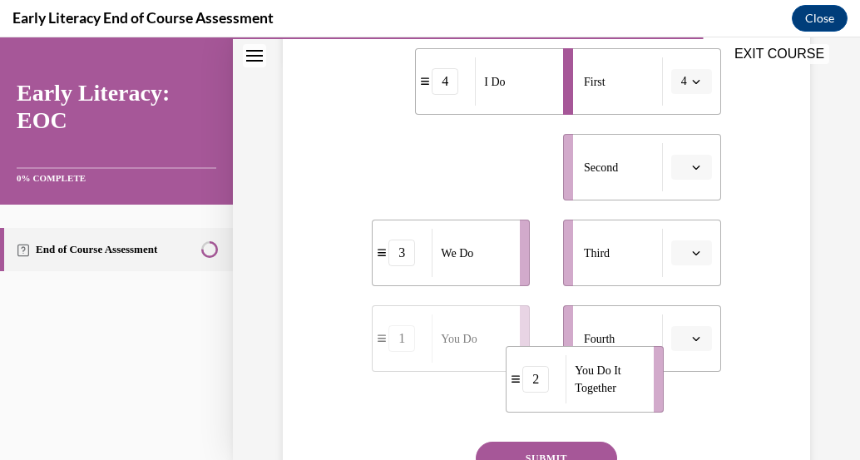
drag, startPoint x: 504, startPoint y: 214, endPoint x: 611, endPoint y: 457, distance: 265.6
click at [611, 457] on div "Question 10/12 Put the phases of the gradual release method in order. 4 I Do 2 …" at bounding box center [546, 204] width 349 height 747
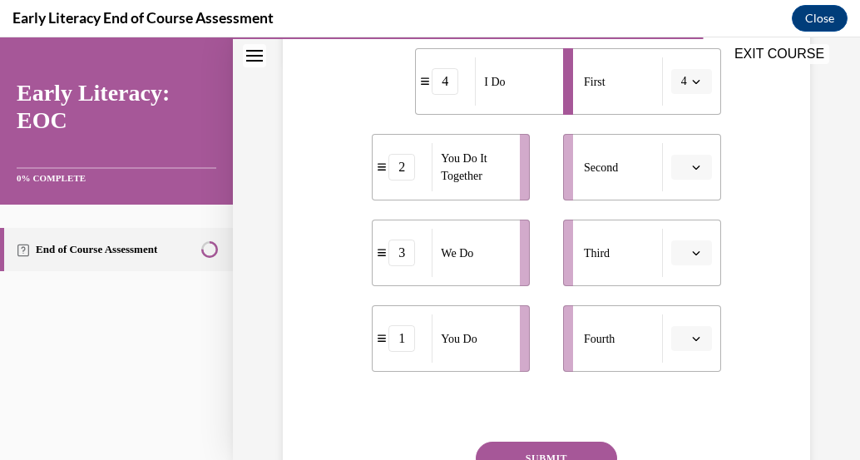
scroll to position [408, 0]
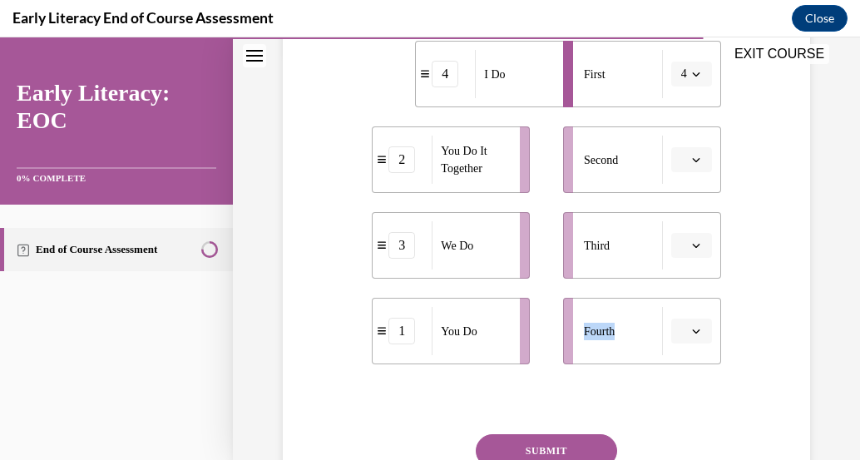
drag, startPoint x: 618, startPoint y: 248, endPoint x: 483, endPoint y: 405, distance: 207.1
click at [483, 405] on div "Question 10/12 Put the phases of the gradual release method in order. 4 I Do 2 …" at bounding box center [546, 197] width 349 height 747
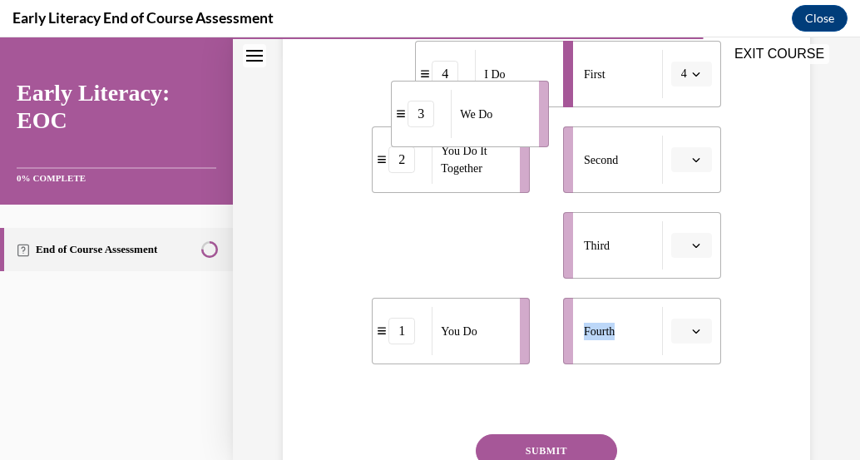
drag, startPoint x: 471, startPoint y: 263, endPoint x: 490, endPoint y: 139, distance: 125.4
click at [490, 138] on div "We Do" at bounding box center [489, 114] width 77 height 48
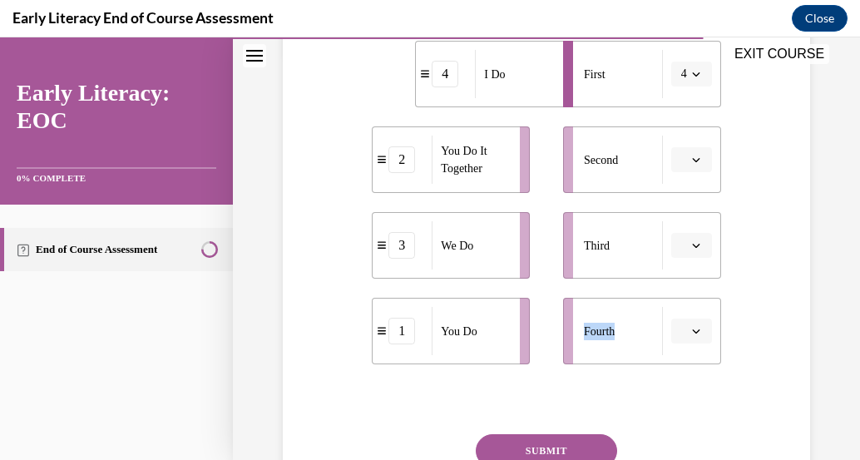
click at [671, 250] on button "button" at bounding box center [691, 245] width 41 height 25
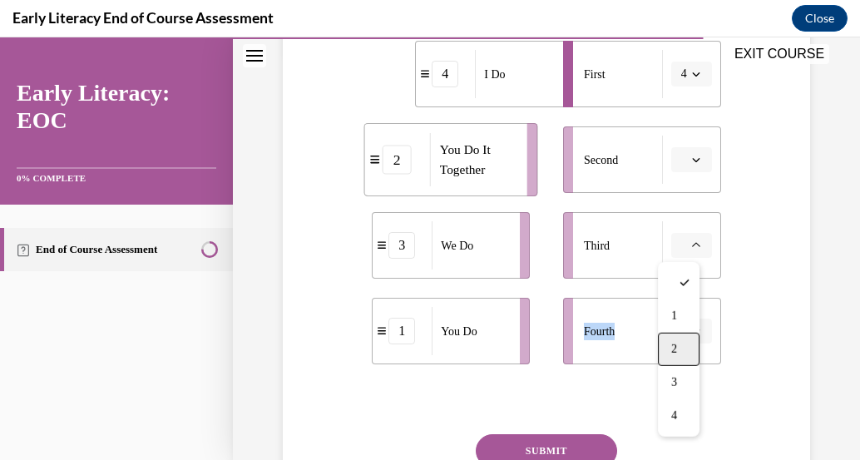
click at [673, 336] on div "2" at bounding box center [679, 349] width 42 height 33
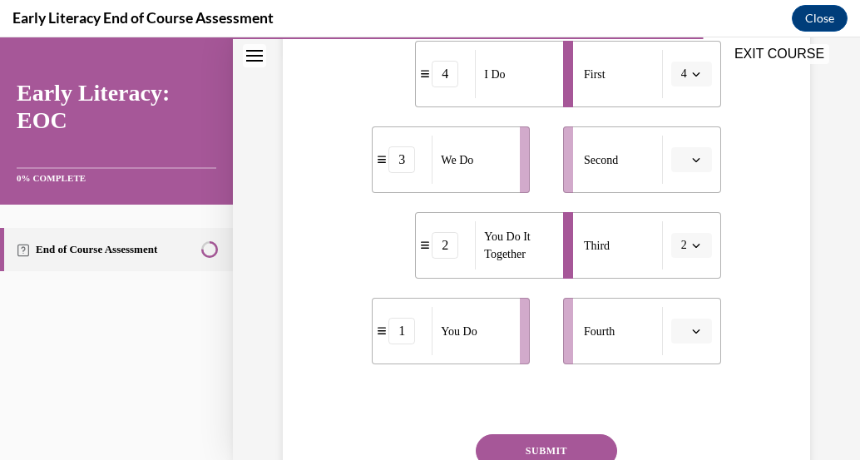
click at [677, 327] on button "button" at bounding box center [691, 331] width 41 height 25
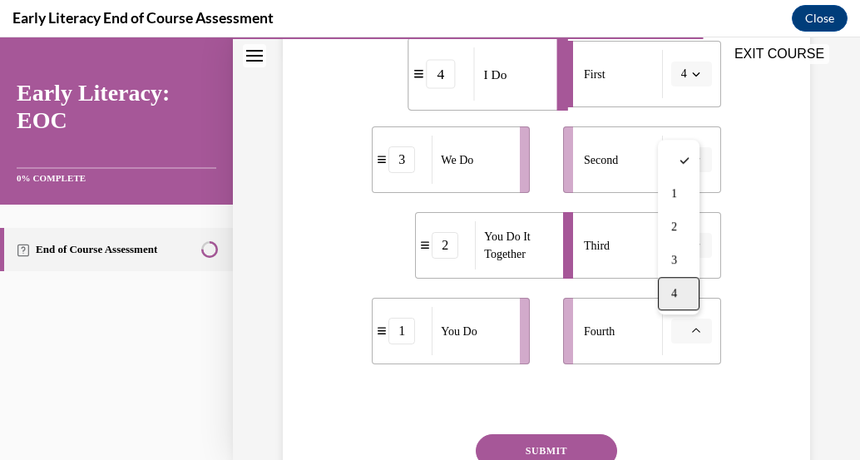
click at [671, 292] on span "4" at bounding box center [674, 293] width 6 height 13
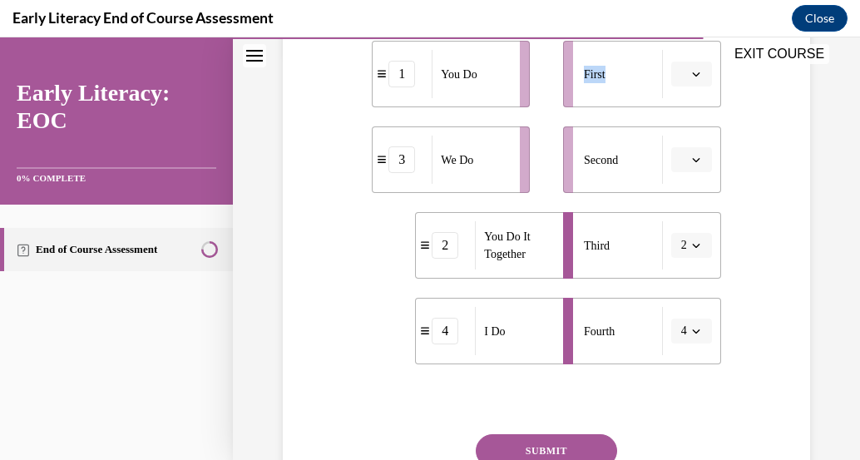
drag, startPoint x: 613, startPoint y: 89, endPoint x: 539, endPoint y: 253, distance: 179.8
click at [539, 253] on div "1 You Do 3 We Do 2 You Do It Together 4 I Do First Second Third 2 Fourth 4" at bounding box center [546, 185] width 349 height 357
drag, startPoint x: 531, startPoint y: 346, endPoint x: 476, endPoint y: 90, distance: 262.1
click at [476, 90] on div "I Do" at bounding box center [456, 77] width 77 height 48
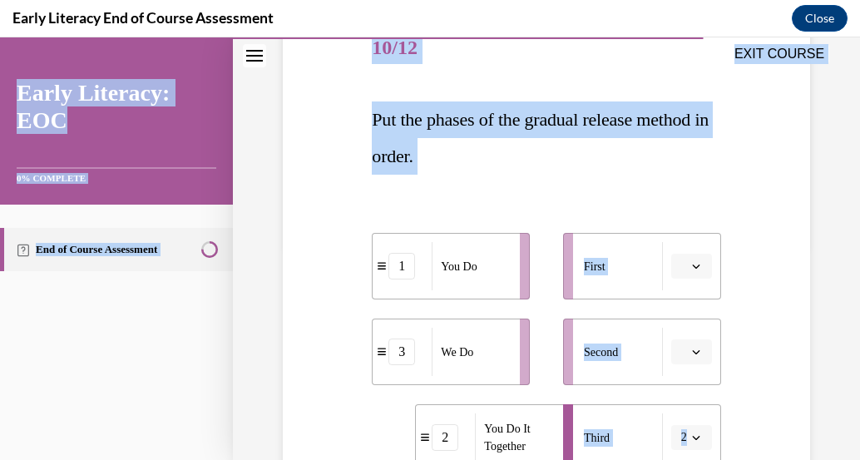
drag, startPoint x: 609, startPoint y: 335, endPoint x: 587, endPoint y: 26, distance: 310.3
click at [587, 37] on html "SKIP TO LESSON EXIT COURSE Early Literacy: EOC 0% COMPLETE End of Course Assess…" at bounding box center [430, 248] width 860 height 423
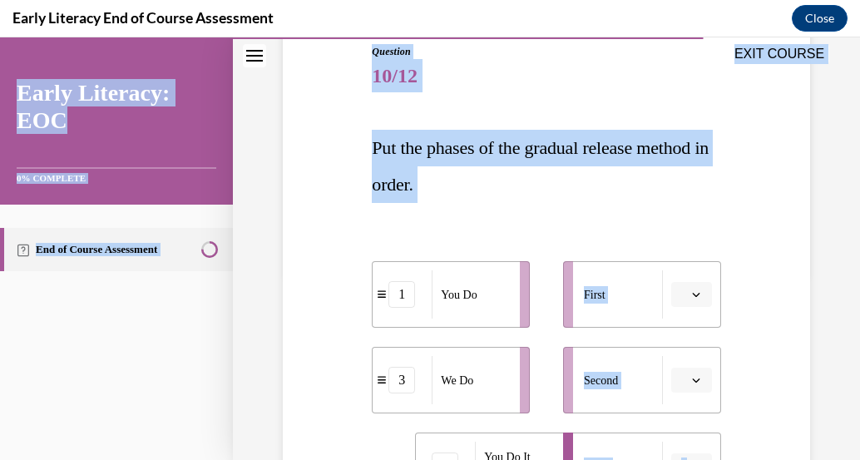
click at [675, 168] on p "Put the phases of the gradual release method in order." at bounding box center [546, 166] width 349 height 73
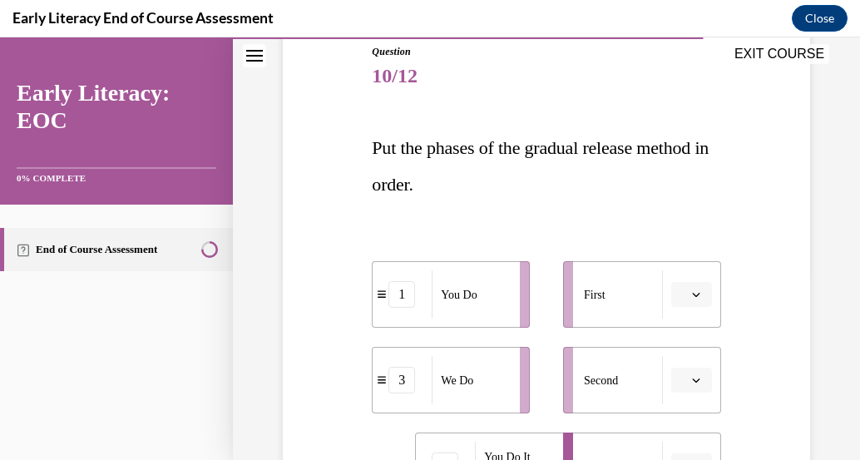
click at [691, 292] on span "button" at bounding box center [697, 295] width 12 height 12
click at [677, 258] on span "4" at bounding box center [674, 256] width 6 height 13
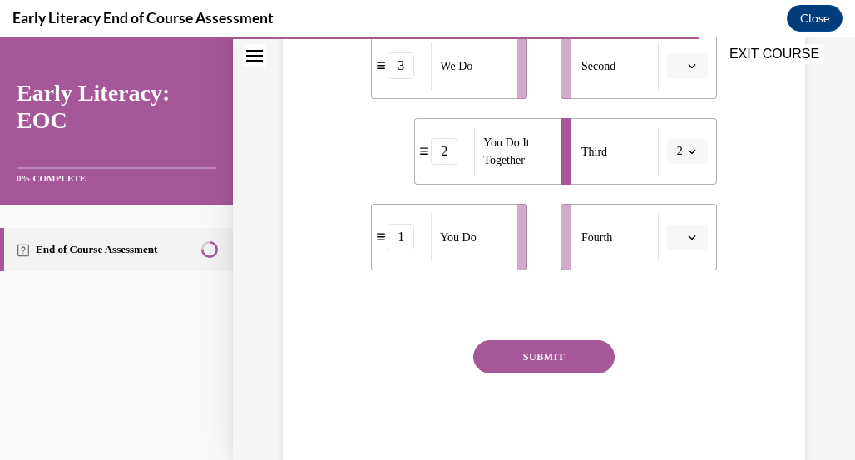
scroll to position [132, 0]
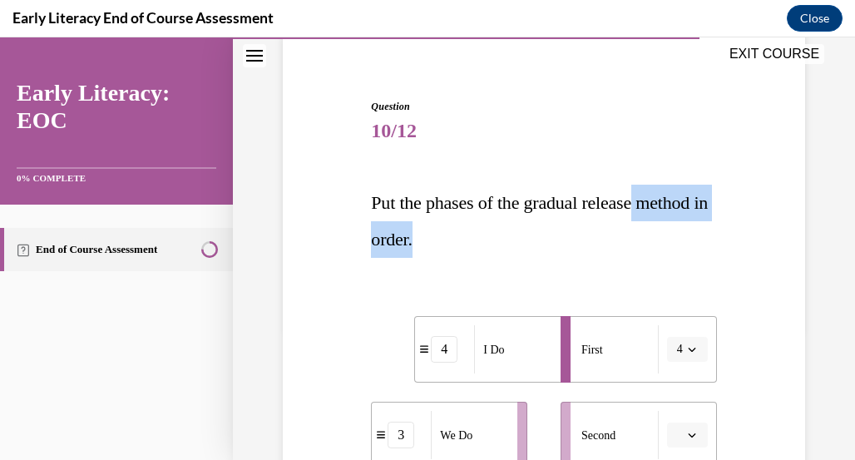
drag, startPoint x: 842, startPoint y: 159, endPoint x: 854, endPoint y: 248, distance: 89.9
click at [854, 248] on div "Home Question 09/12 Which skill is the teacher reinforcing in this video clip? …" at bounding box center [544, 248] width 622 height 423
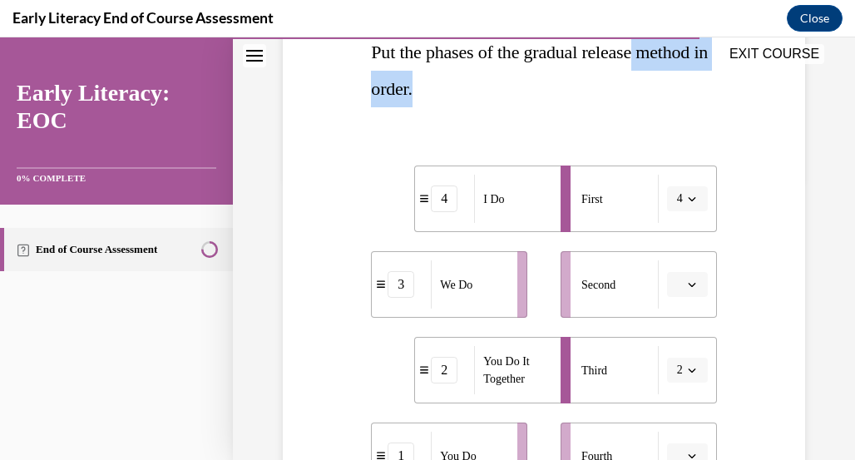
scroll to position [502, 0]
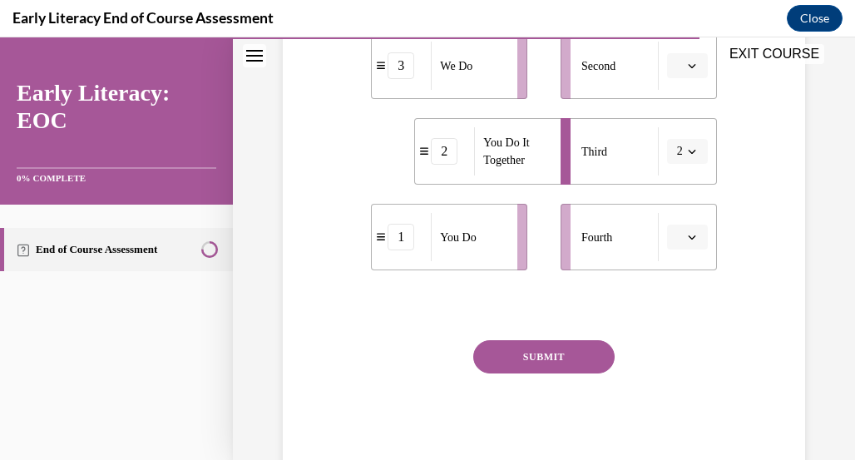
click at [538, 354] on button "SUBMIT" at bounding box center [543, 356] width 141 height 33
click at [678, 246] on button "button" at bounding box center [687, 237] width 41 height 25
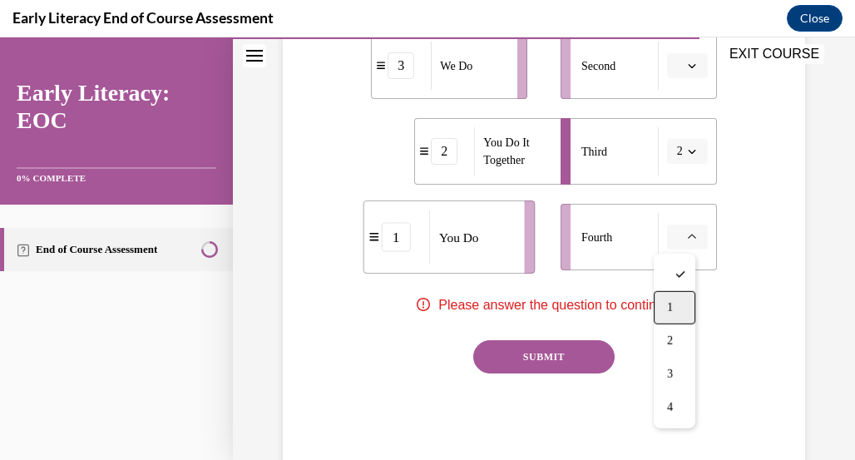
click at [677, 311] on div "1" at bounding box center [675, 307] width 42 height 33
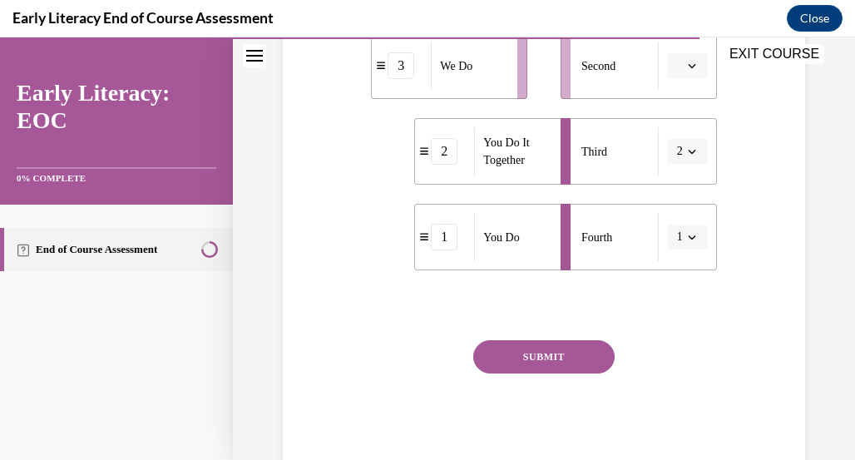
click at [577, 362] on button "SUBMIT" at bounding box center [543, 356] width 141 height 33
click at [671, 67] on div "EXIT COURSE" at bounding box center [536, 55] width 606 height 37
click at [680, 67] on div "EXIT COURSE" at bounding box center [536, 55] width 606 height 37
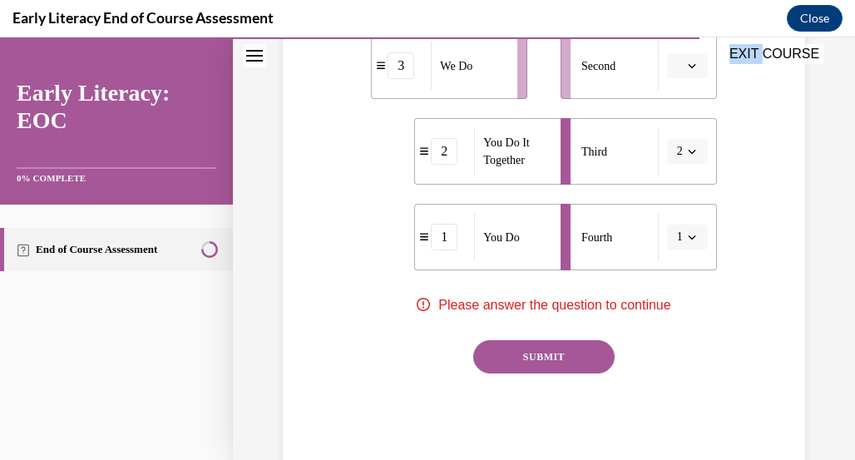
click at [680, 67] on div "EXIT COURSE" at bounding box center [536, 55] width 606 height 37
click at [770, 141] on div "Question 10/12 Put the phases of the gradual release method in order. 4 I Do 3 …" at bounding box center [544, 78] width 531 height 797
click at [681, 59] on div "EXIT COURSE" at bounding box center [536, 55] width 606 height 37
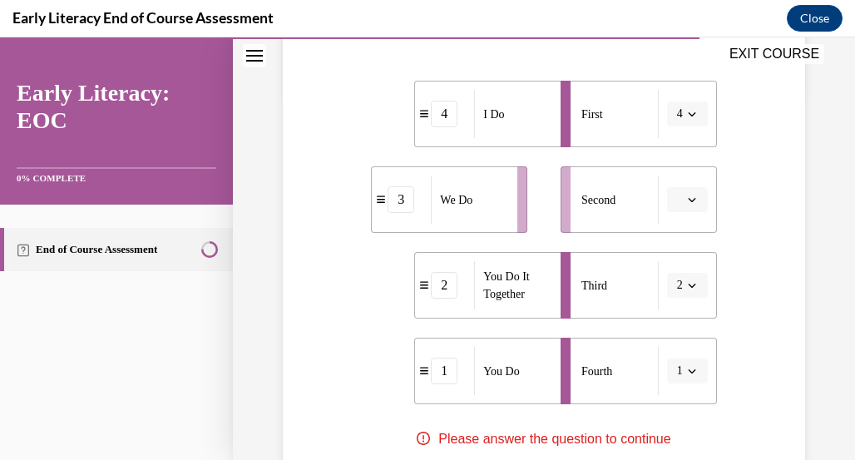
scroll to position [369, 0]
click at [686, 198] on span "button" at bounding box center [692, 198] width 12 height 12
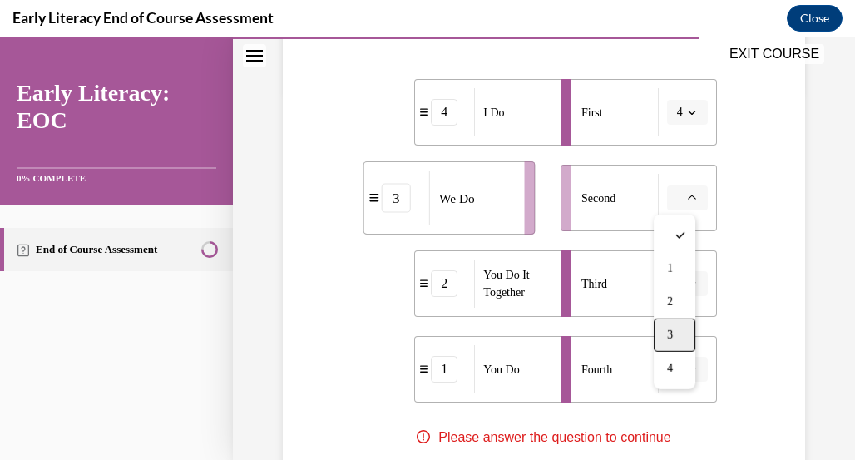
click at [681, 334] on div "3" at bounding box center [675, 335] width 42 height 33
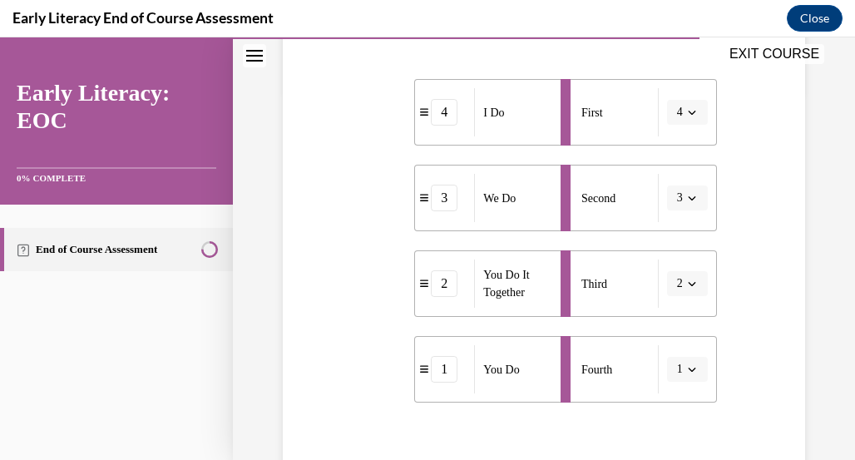
scroll to position [502, 0]
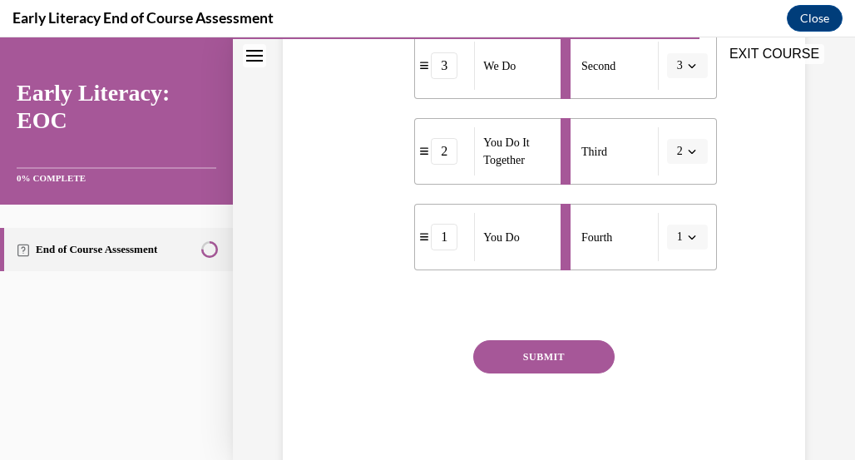
click at [560, 362] on button "SUBMIT" at bounding box center [543, 356] width 141 height 33
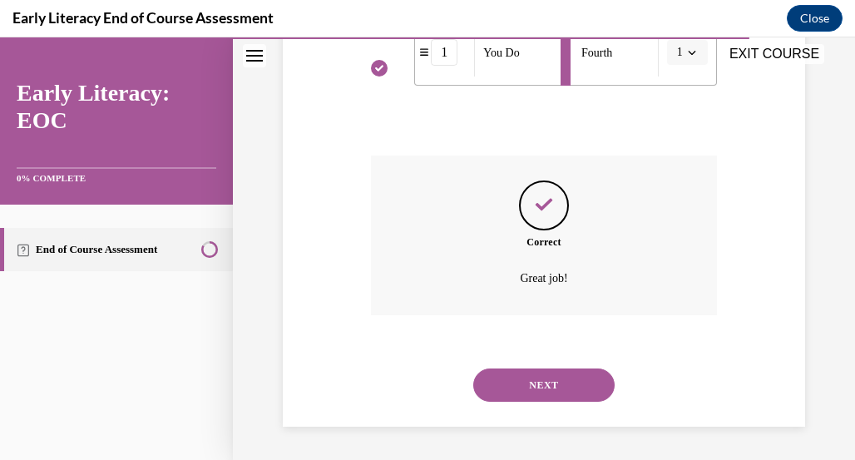
click at [552, 384] on button "NEXT" at bounding box center [543, 385] width 141 height 33
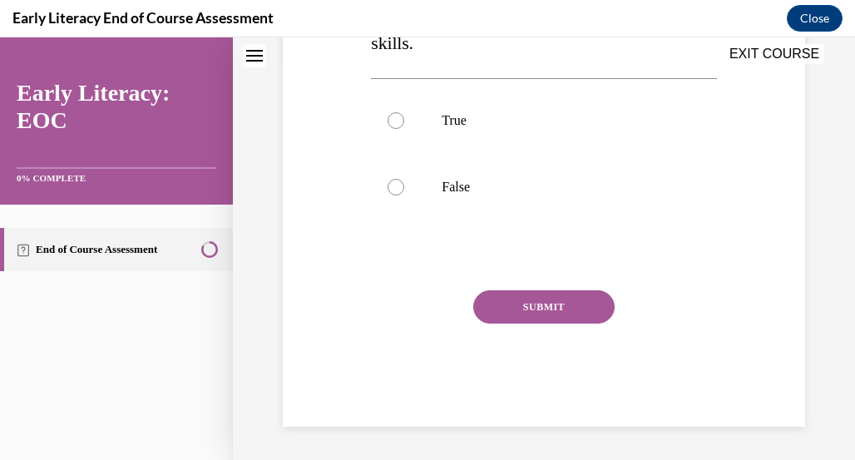
scroll to position [51, 0]
